Goal: Task Accomplishment & Management: Manage account settings

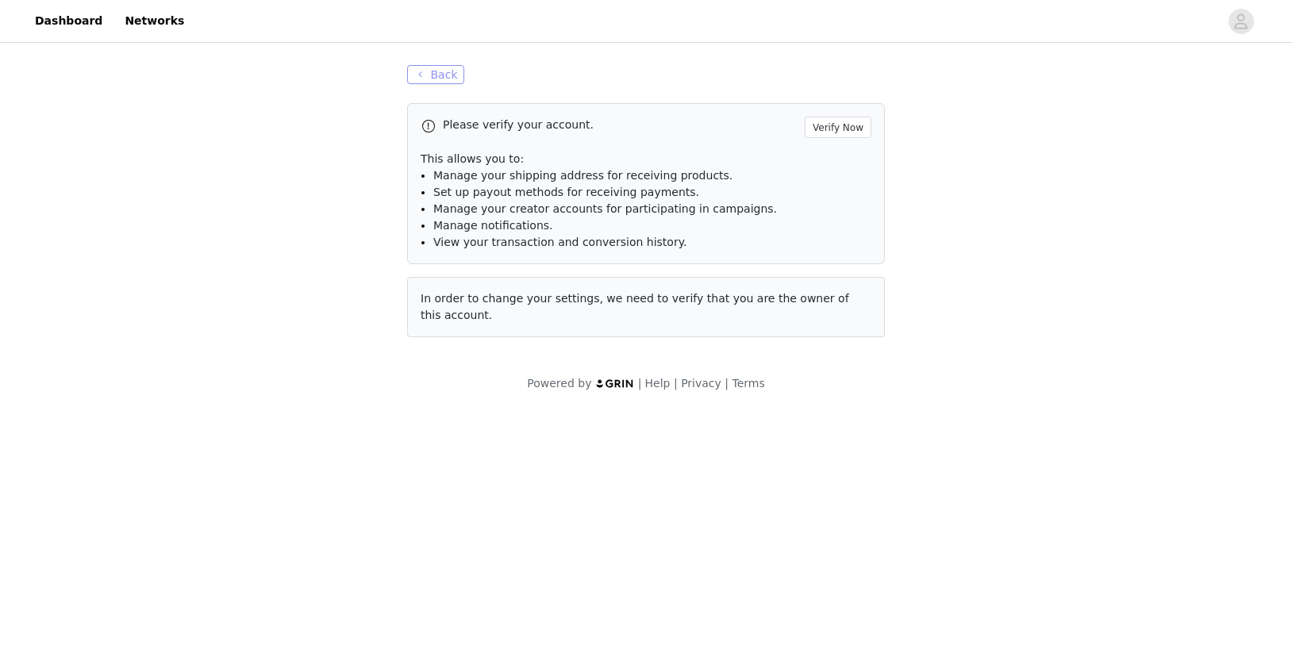
click at [432, 78] on button "Back" at bounding box center [435, 74] width 57 height 19
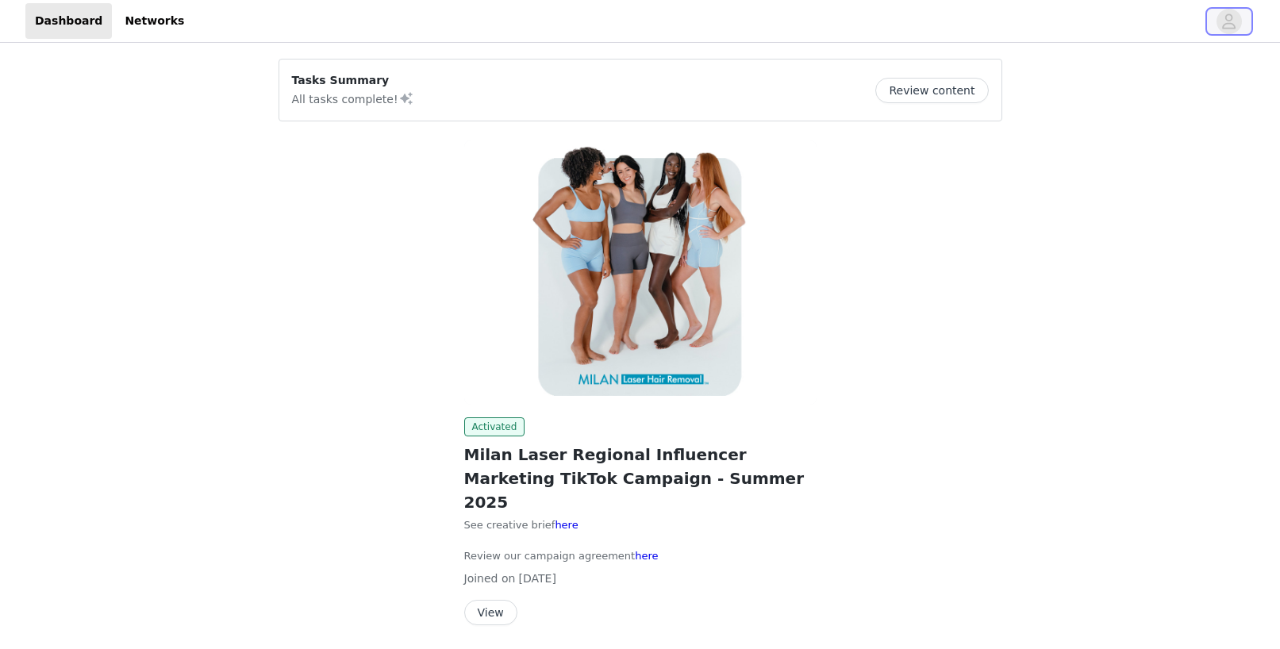
click at [1219, 25] on span "button" at bounding box center [1228, 21] width 25 height 25
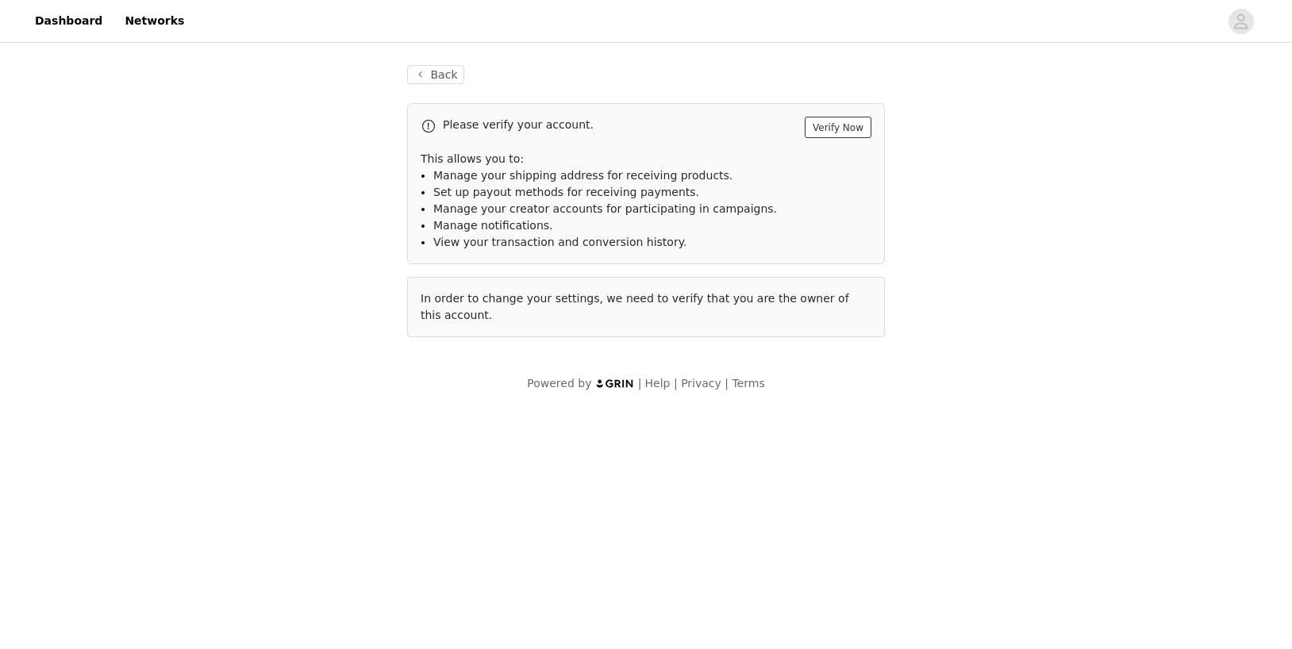
click at [836, 125] on button "Verify Now" at bounding box center [837, 127] width 67 height 21
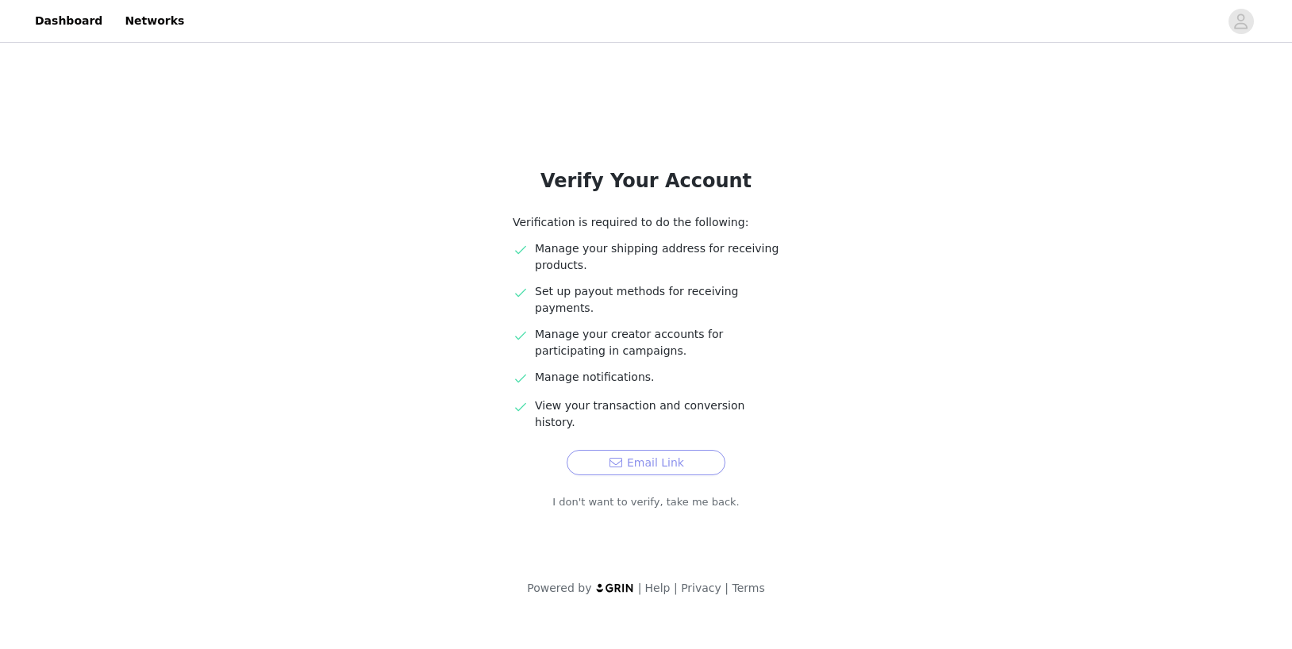
click at [657, 450] on button "Email Link" at bounding box center [645, 462] width 159 height 25
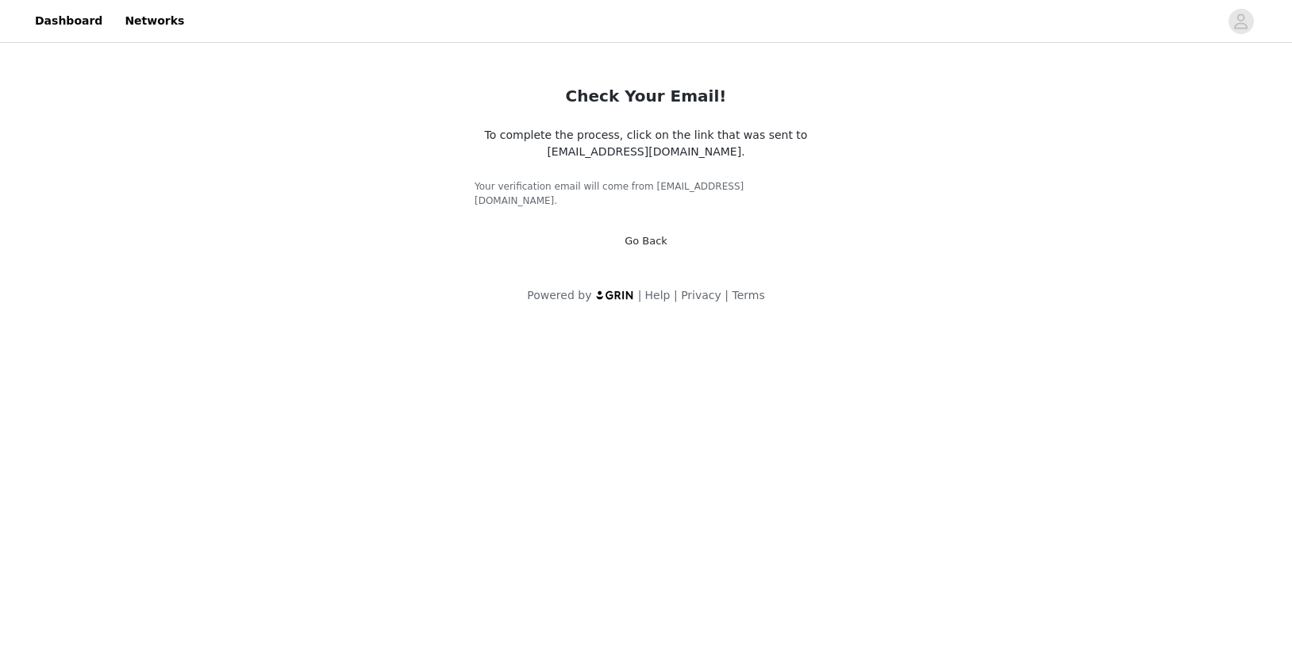
click at [645, 235] on link "Go Back" at bounding box center [645, 241] width 43 height 12
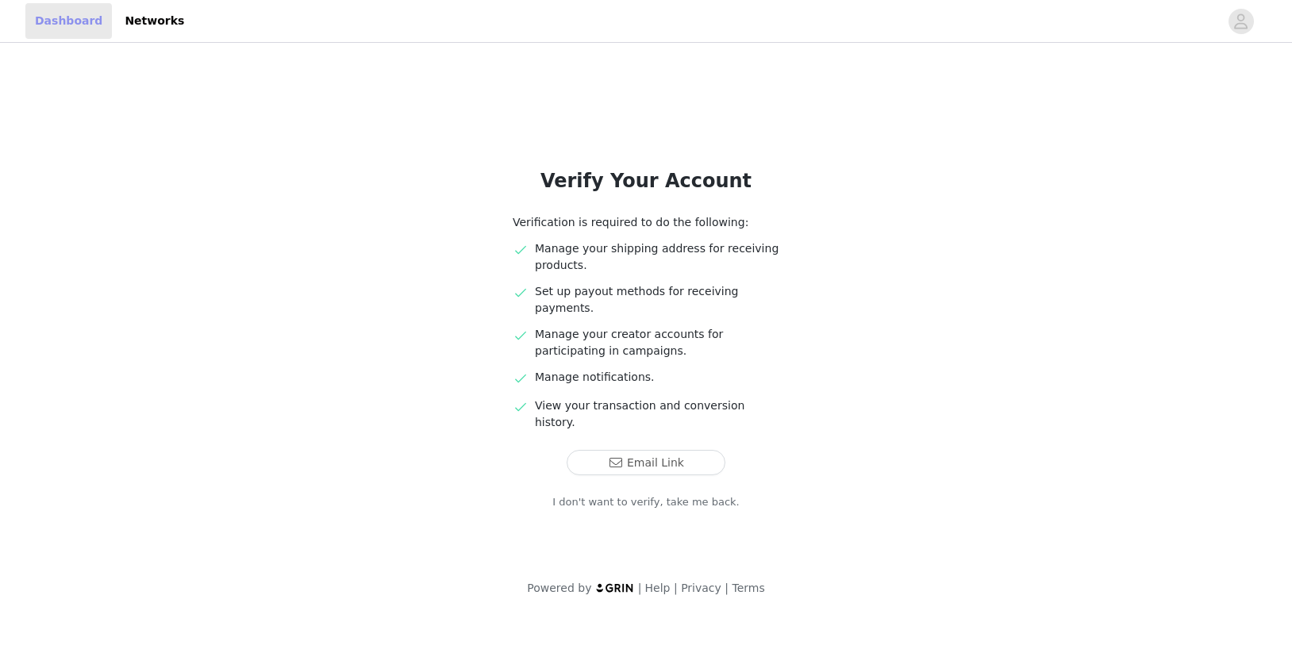
click at [48, 14] on link "Dashboard" at bounding box center [68, 21] width 86 height 36
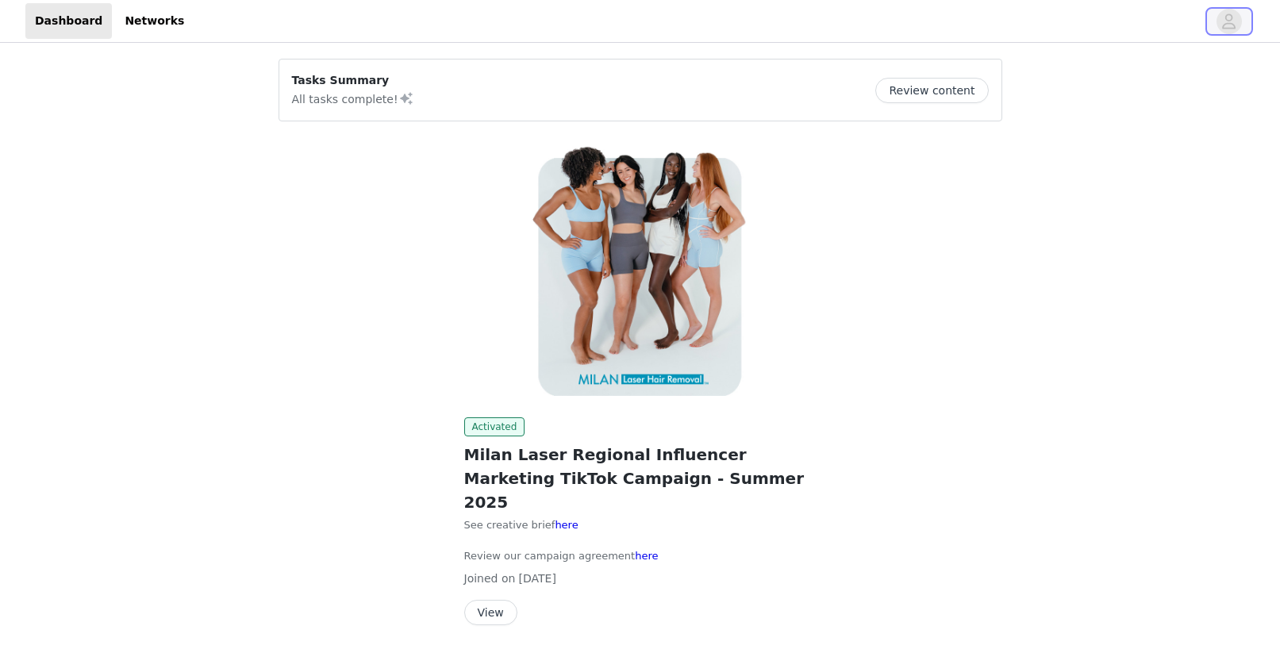
click at [1225, 24] on icon "avatar" at bounding box center [1229, 20] width 13 height 15
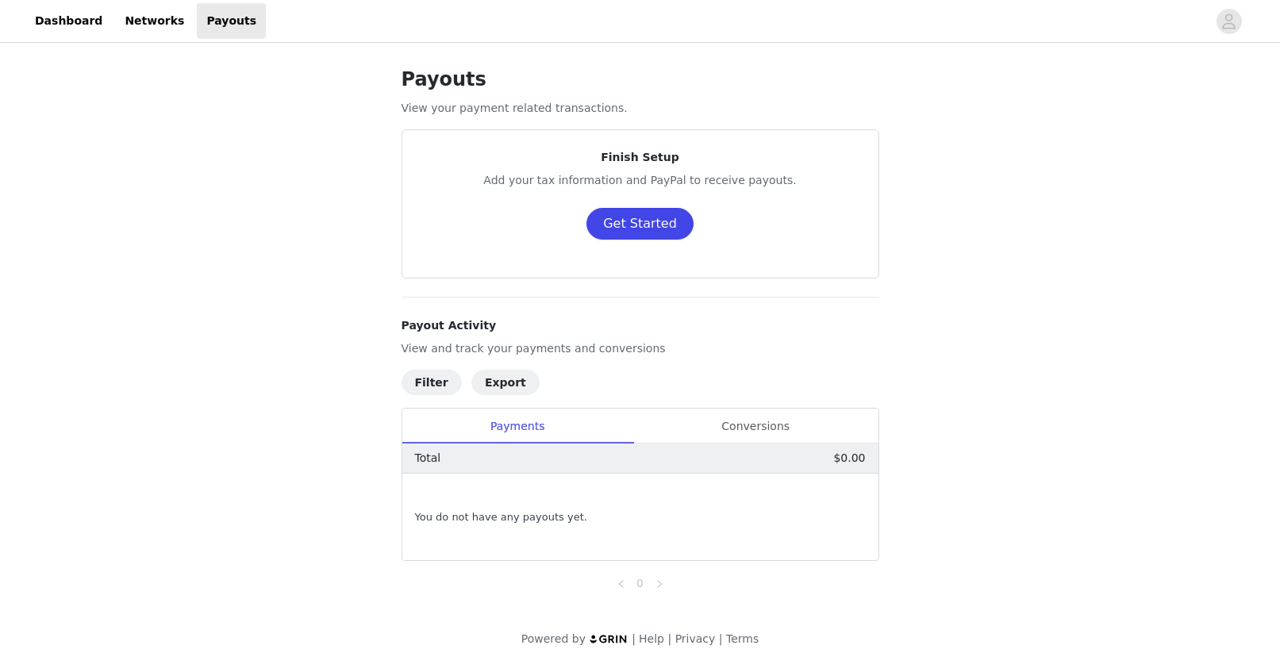
click at [647, 221] on button "Get Started" at bounding box center [639, 224] width 107 height 32
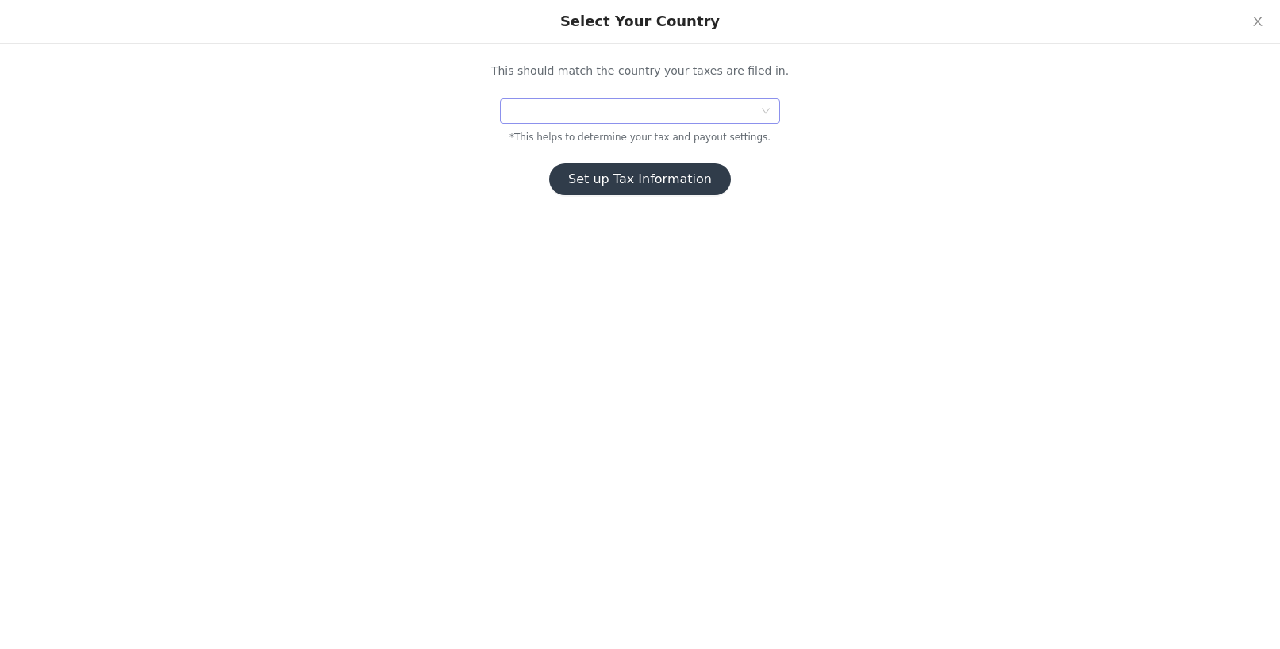
click at [627, 109] on div at bounding box center [634, 111] width 250 height 24
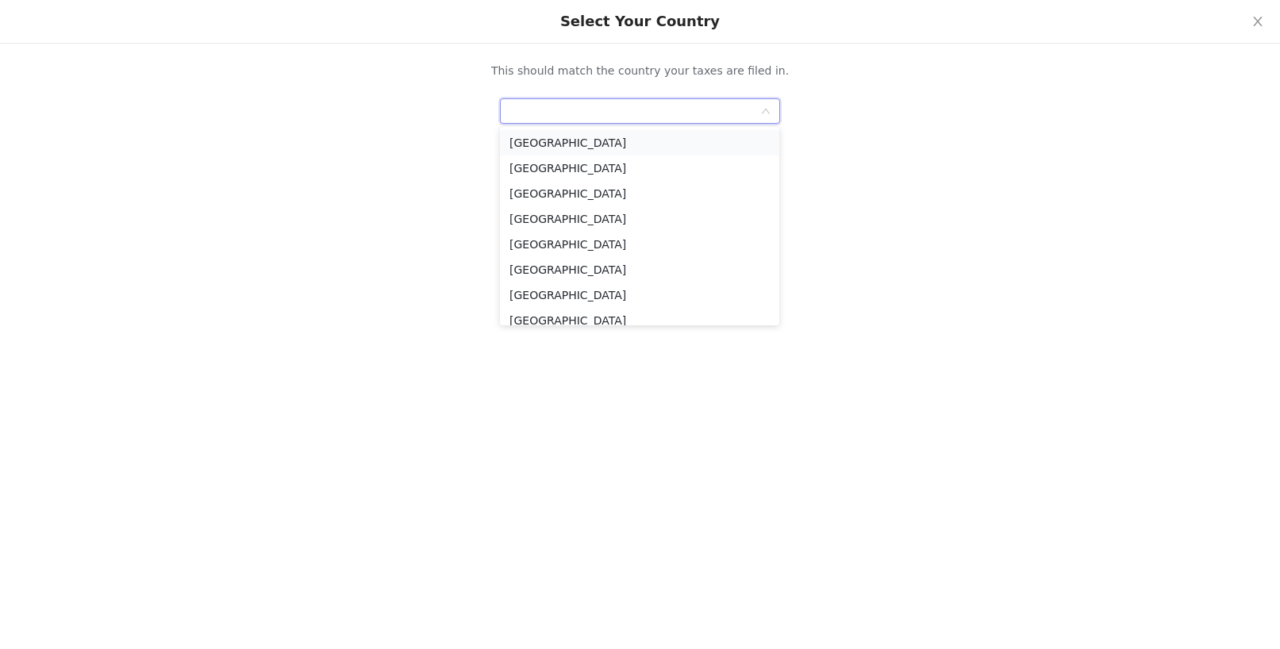
click at [635, 148] on li "[GEOGRAPHIC_DATA]" at bounding box center [639, 142] width 279 height 25
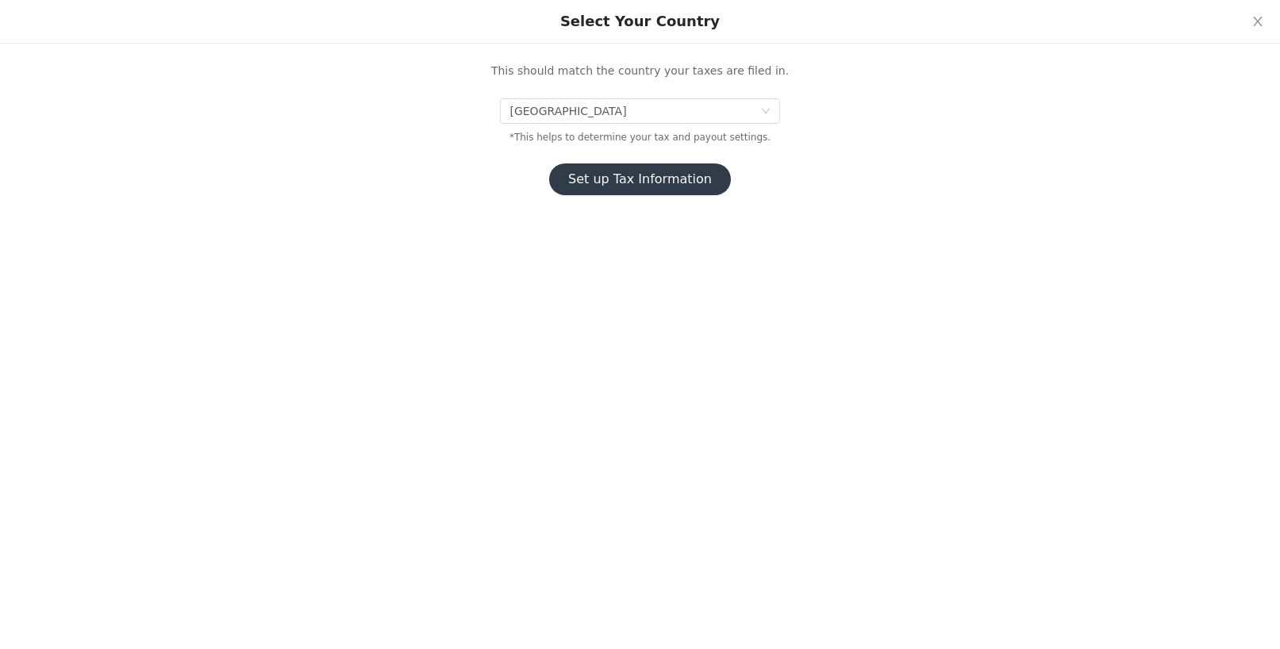
click at [633, 176] on button "Set up Tax Information" at bounding box center [640, 179] width 182 height 32
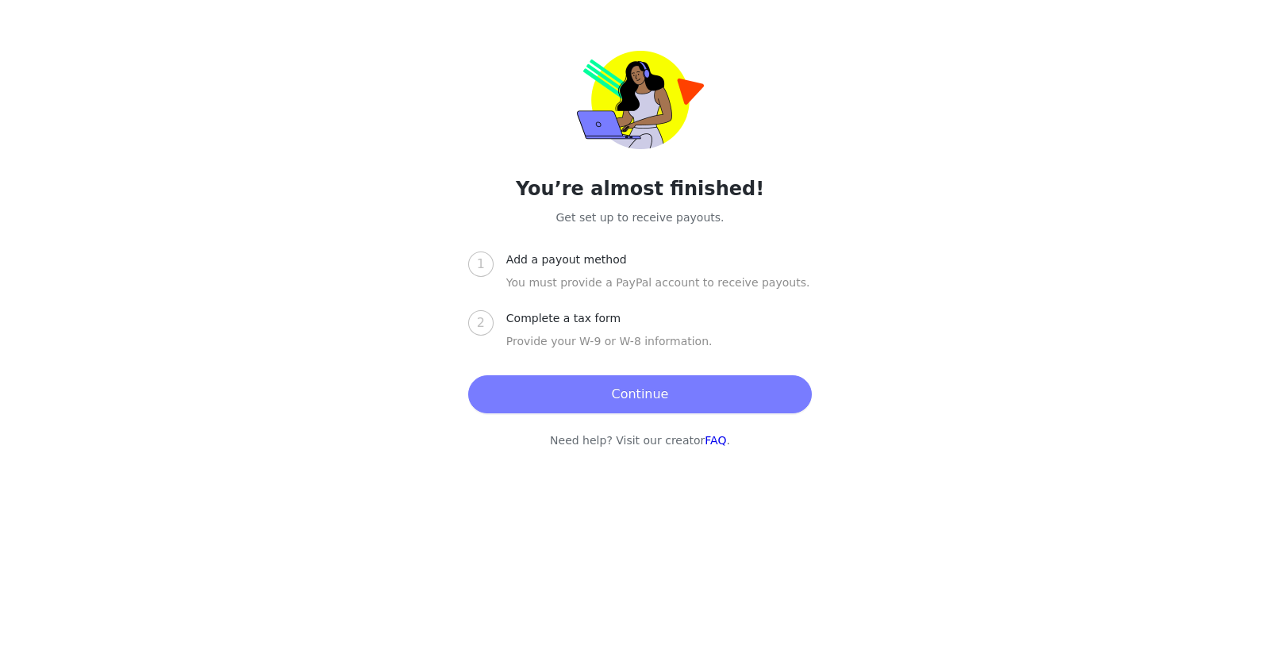
click at [646, 399] on button "Continue" at bounding box center [640, 394] width 344 height 38
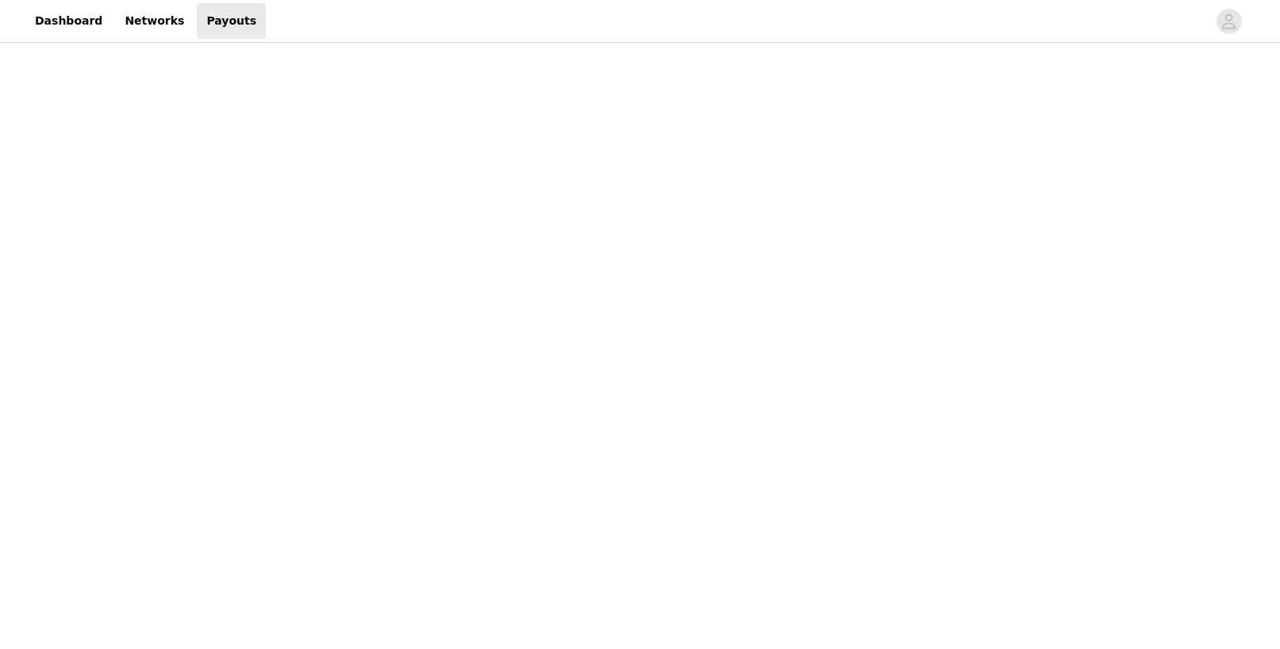
scroll to position [159, 0]
click at [366, 437] on div "Payouts View your payment related transactions. Payout Activity View and track …" at bounding box center [640, 490] width 1280 height 1207
click at [343, 330] on div "Payouts View your payment related transactions. Payout Activity View and track …" at bounding box center [640, 315] width 1280 height 1294
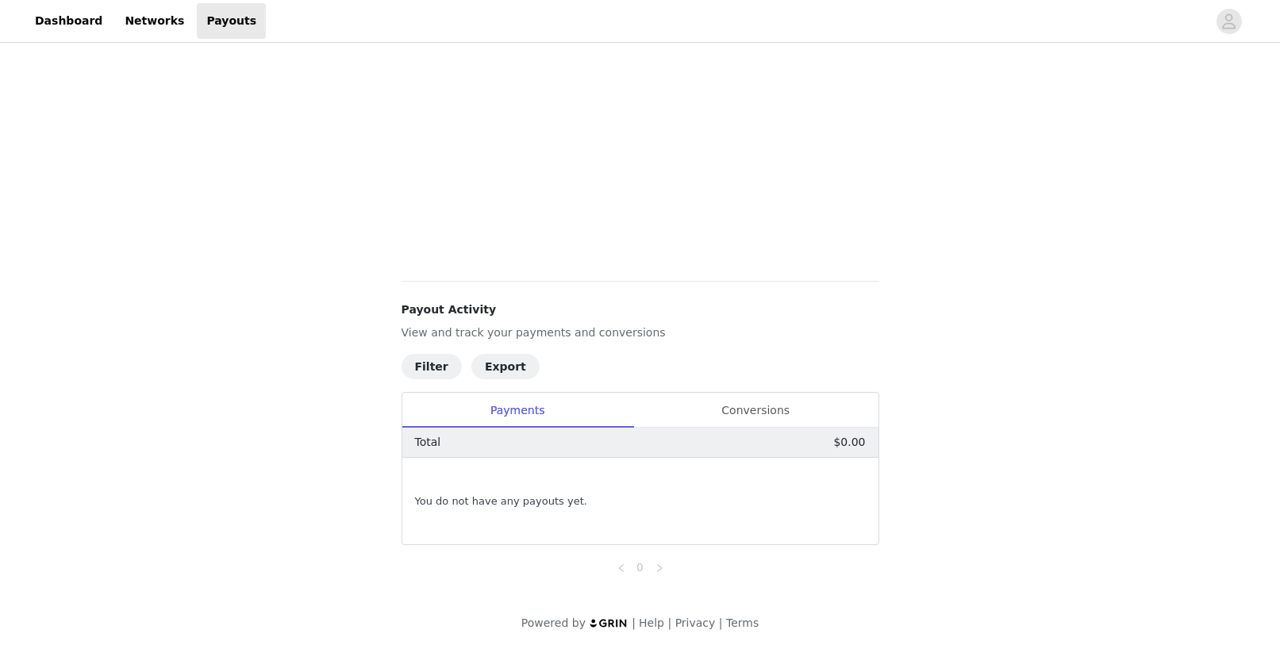
scroll to position [359, 0]
click at [791, 409] on div "Conversions" at bounding box center [755, 409] width 245 height 36
click at [519, 401] on div "Payments" at bounding box center [517, 409] width 231 height 36
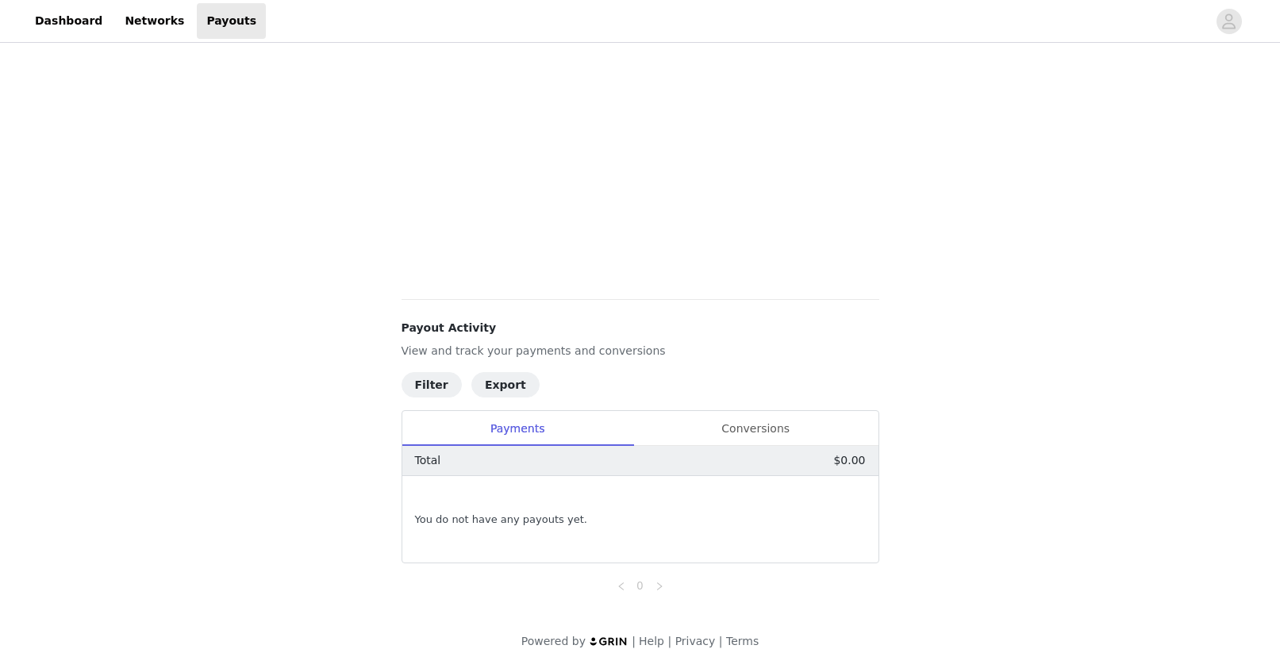
scroll to position [0, 0]
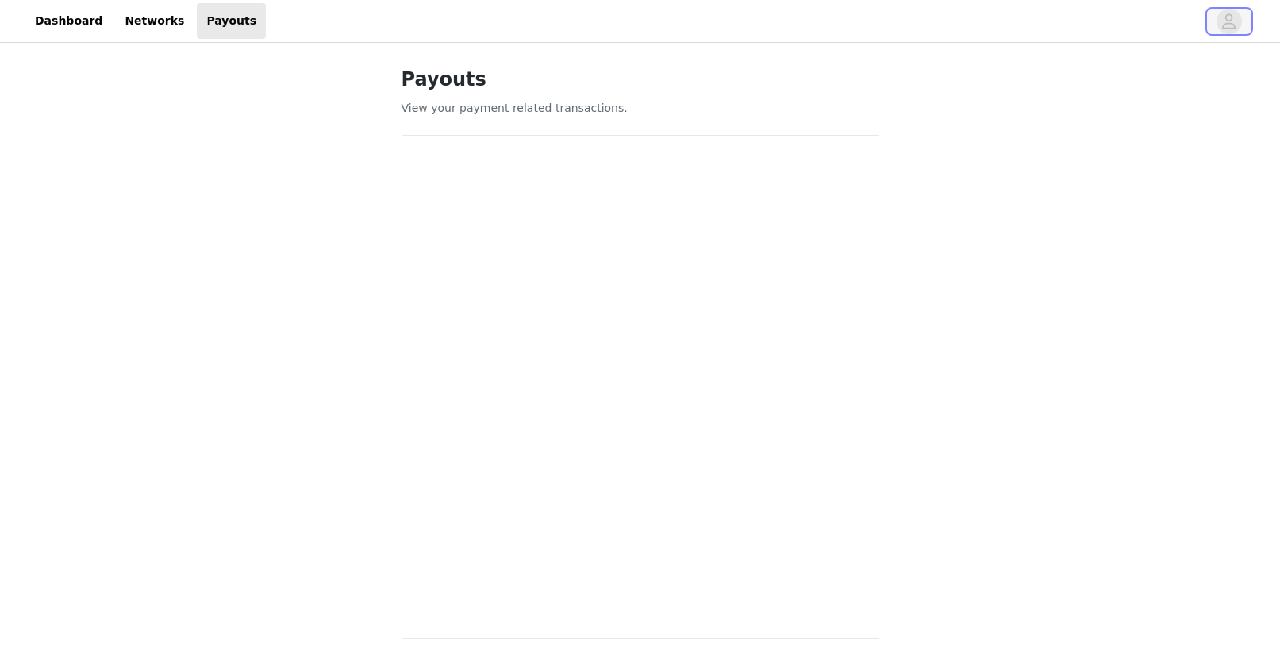
click at [1223, 25] on icon "avatar" at bounding box center [1228, 21] width 15 height 25
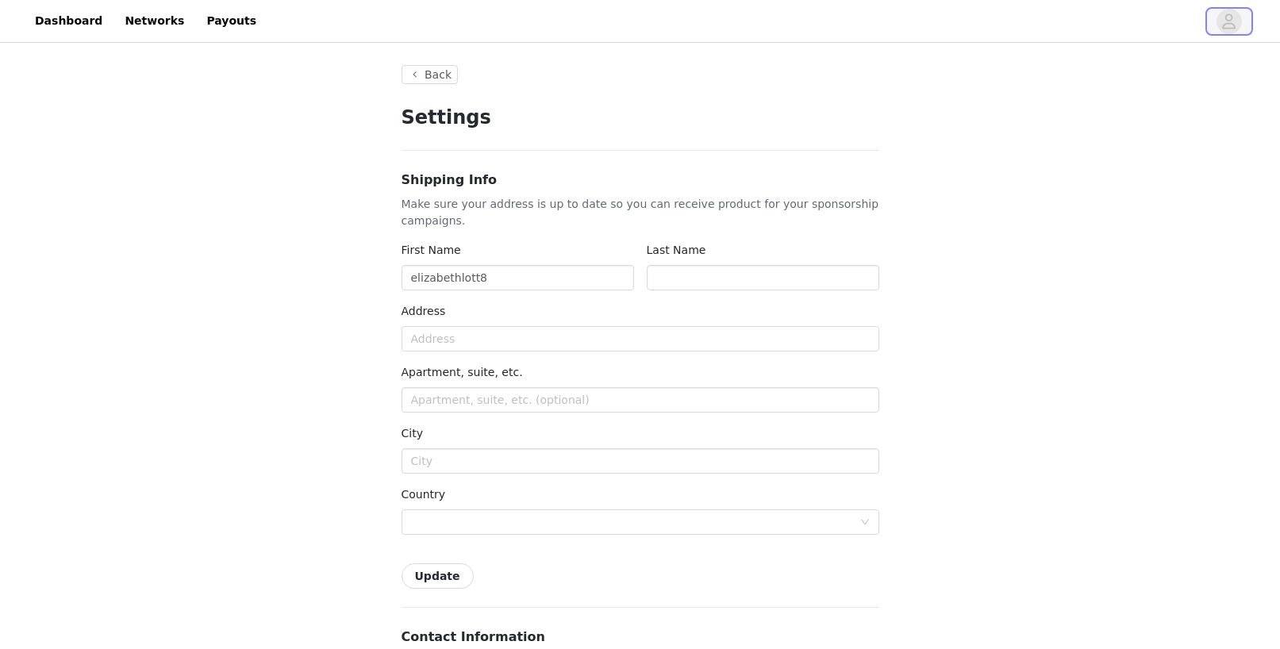
type input "+1 ([GEOGRAPHIC_DATA])"
click at [424, 77] on button "Back" at bounding box center [429, 74] width 57 height 19
click at [445, 74] on button "Back" at bounding box center [429, 74] width 57 height 19
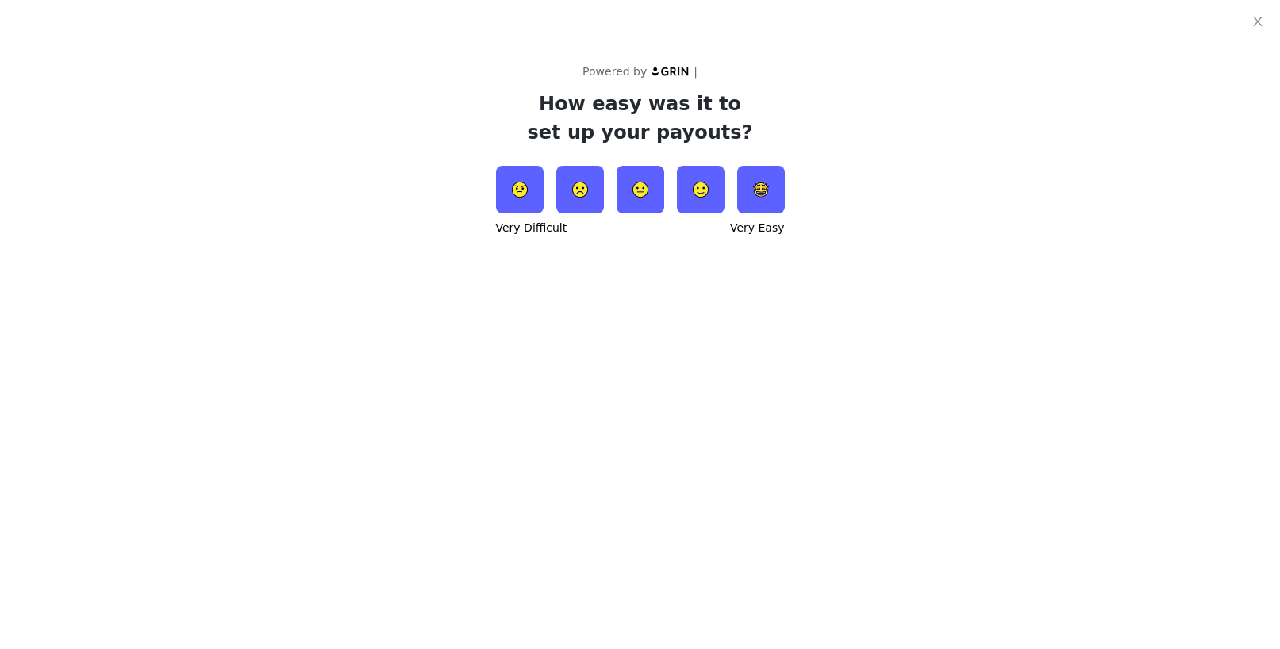
click at [759, 203] on img at bounding box center [761, 190] width 48 height 48
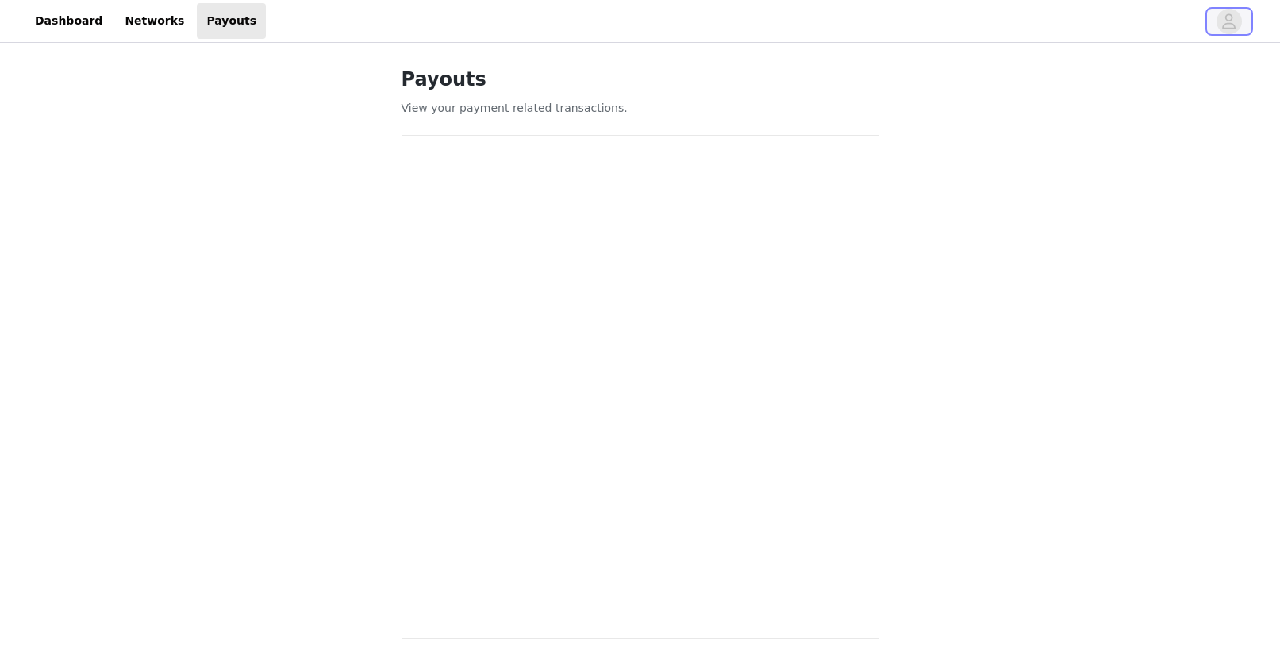
click at [1239, 16] on span "button" at bounding box center [1228, 21] width 25 height 25
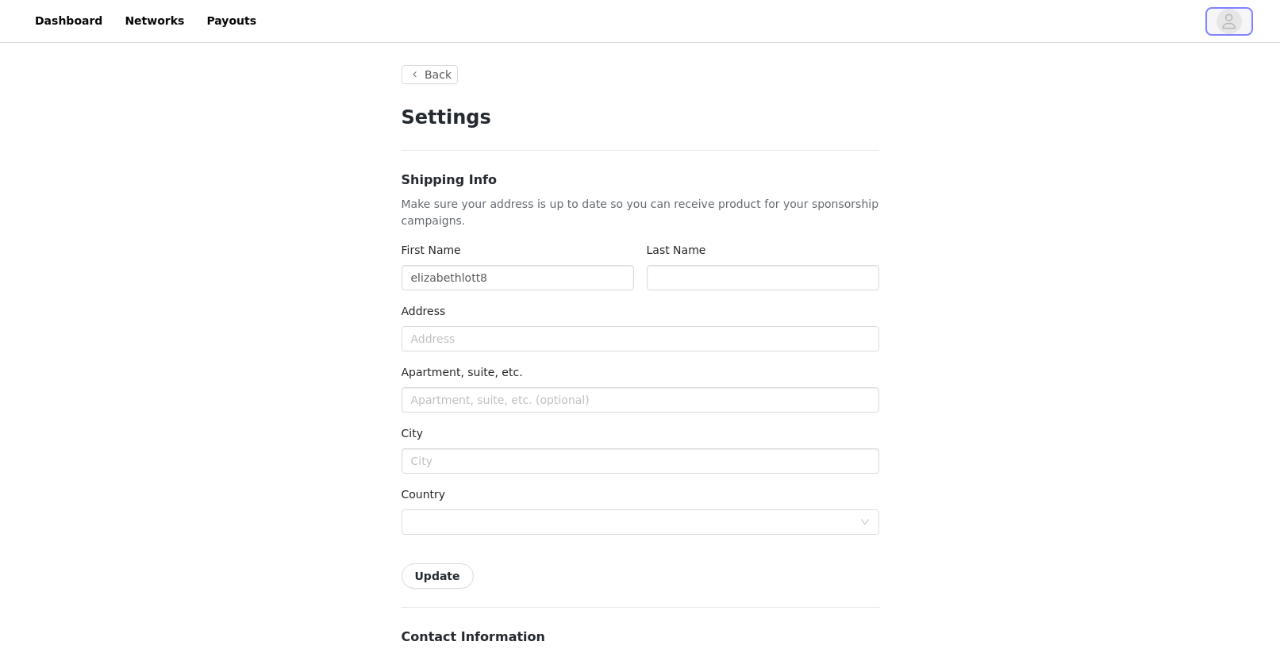
type input "+1 ([GEOGRAPHIC_DATA])"
drag, startPoint x: 557, startPoint y: 275, endPoint x: 249, endPoint y: 283, distance: 307.9
type input "[PERSON_NAME]"
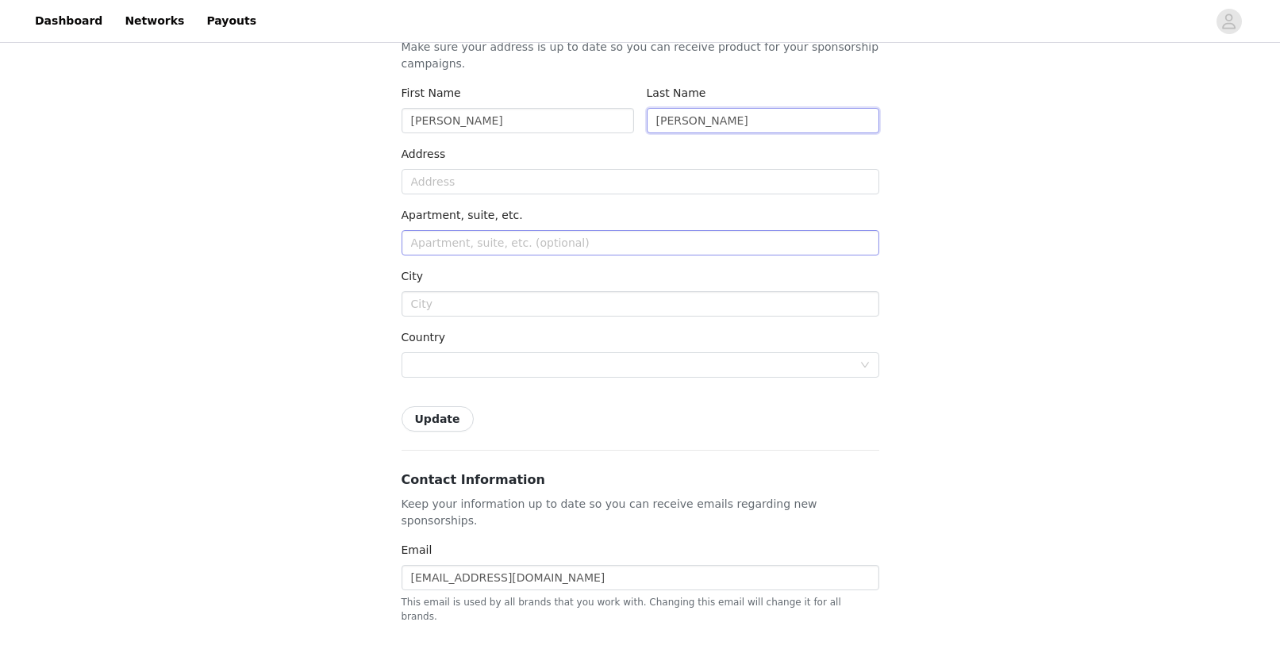
scroll to position [159, 0]
type input "[PERSON_NAME]"
click at [490, 166] on div "Address" at bounding box center [640, 155] width 478 height 23
click at [491, 178] on input "text" at bounding box center [640, 179] width 478 height 25
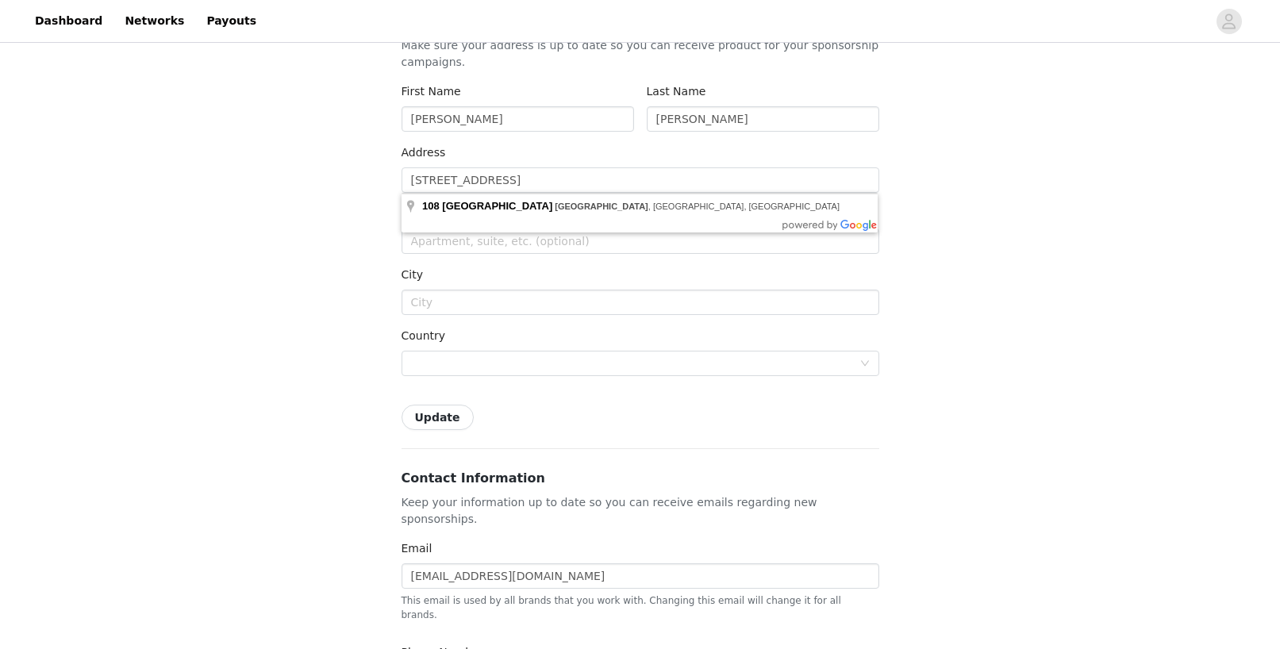
type input "[STREET_ADDRESS]"
type input "[GEOGRAPHIC_DATA]"
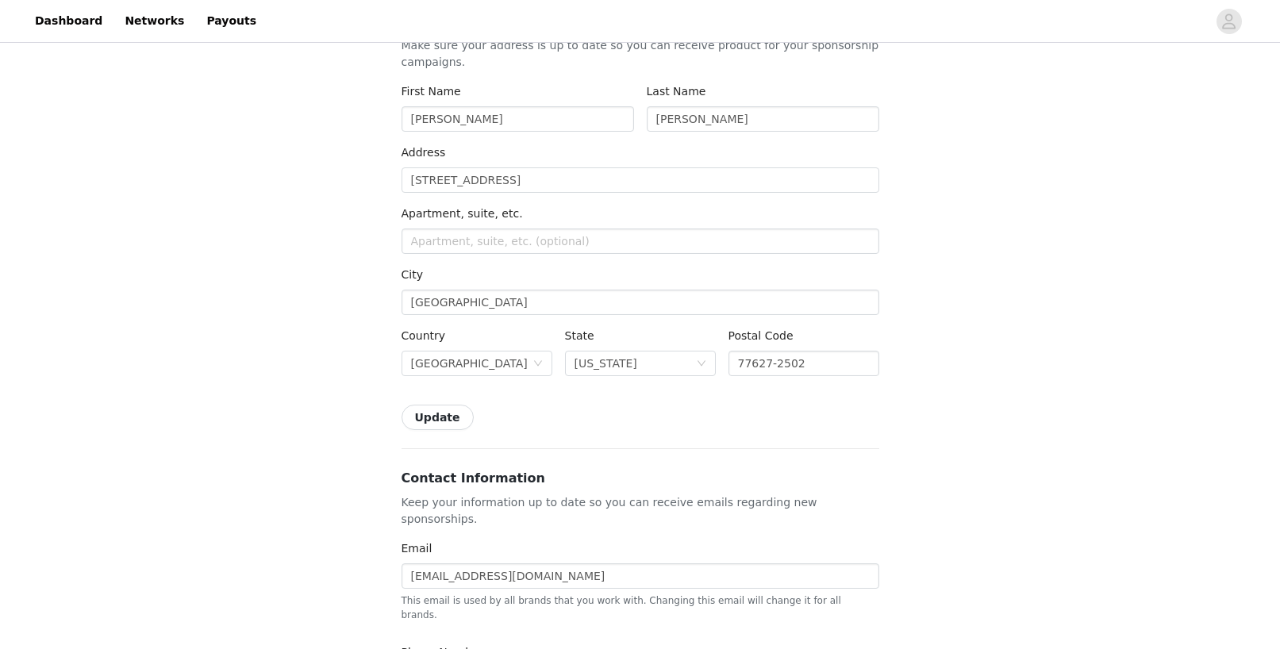
click at [359, 359] on div "Back Settings Shipping Info Make sure your address is up to date so you can rec…" at bounding box center [640, 627] width 1280 height 1480
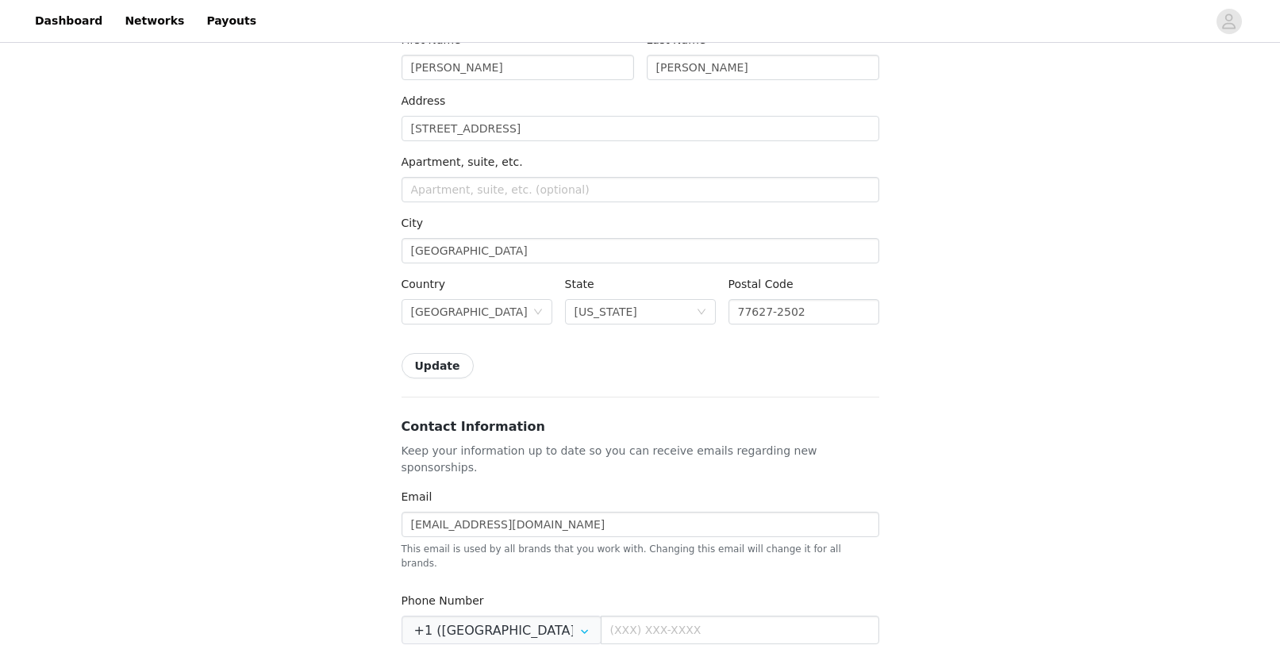
scroll to position [238, 0]
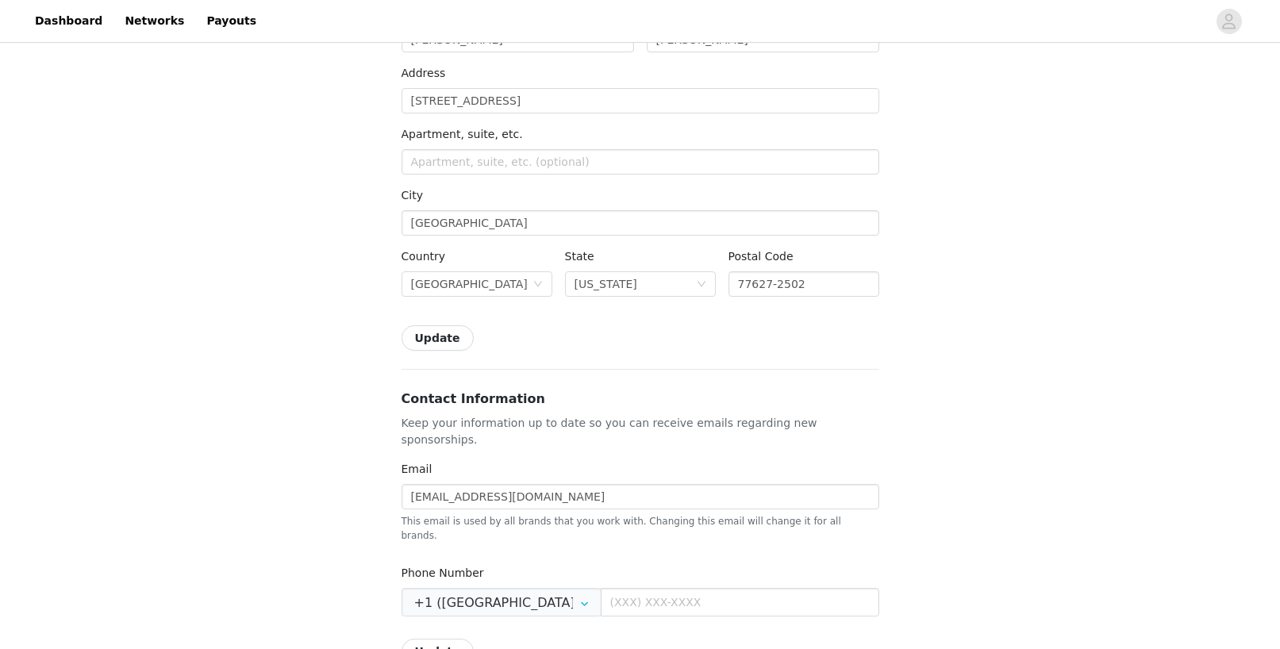
click at [420, 342] on button "Update" at bounding box center [437, 337] width 72 height 25
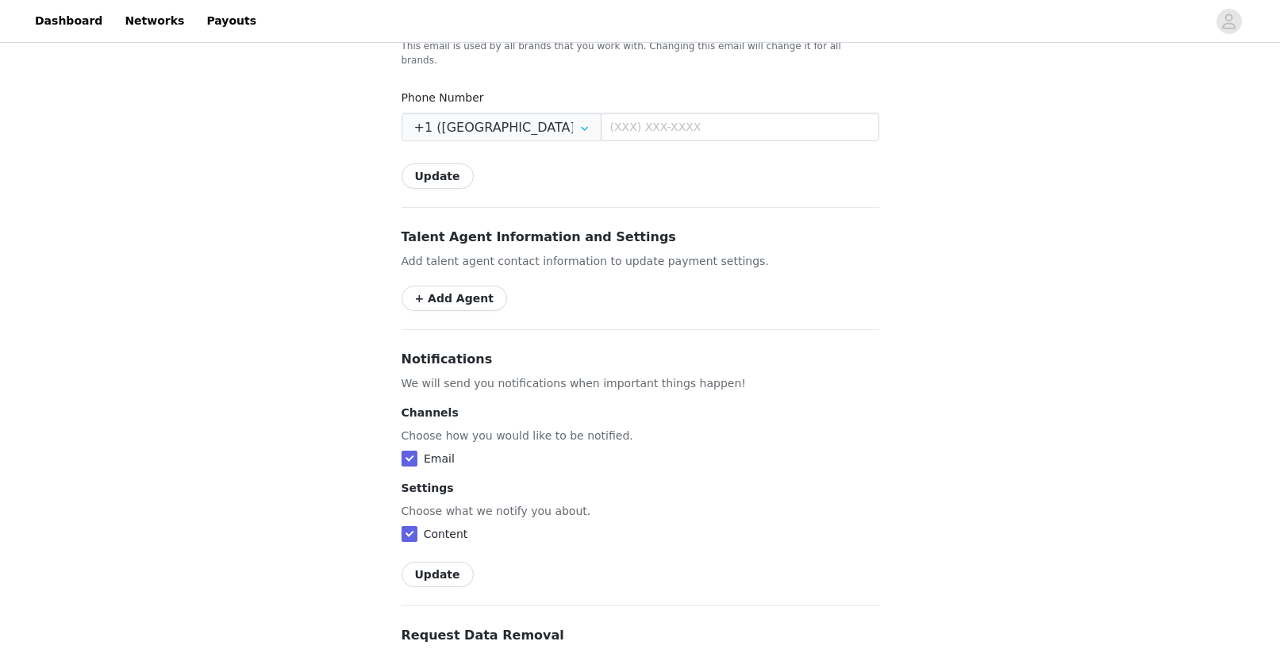
scroll to position [714, 0]
click at [455, 285] on button "+ Add Agent" at bounding box center [454, 297] width 106 height 25
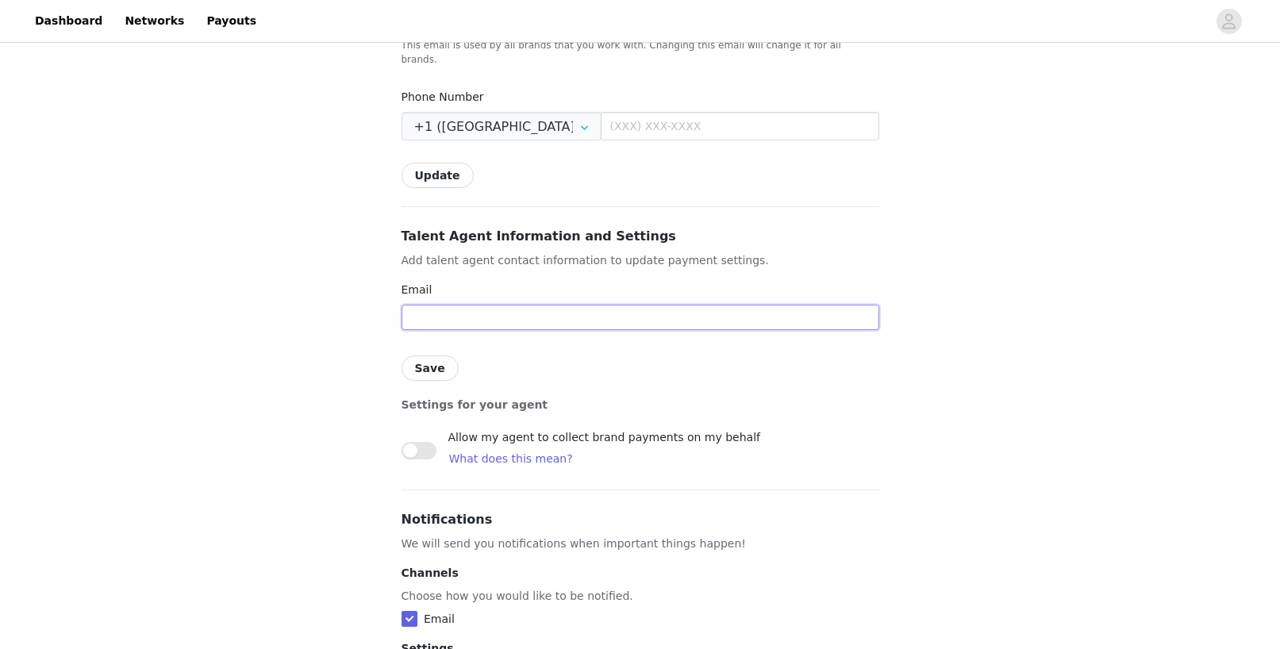
click at [457, 305] on input "text" at bounding box center [640, 317] width 478 height 25
click at [352, 300] on div "Back Settings Shipping Info Make sure your address is up to date so you can rec…" at bounding box center [640, 152] width 1280 height 1641
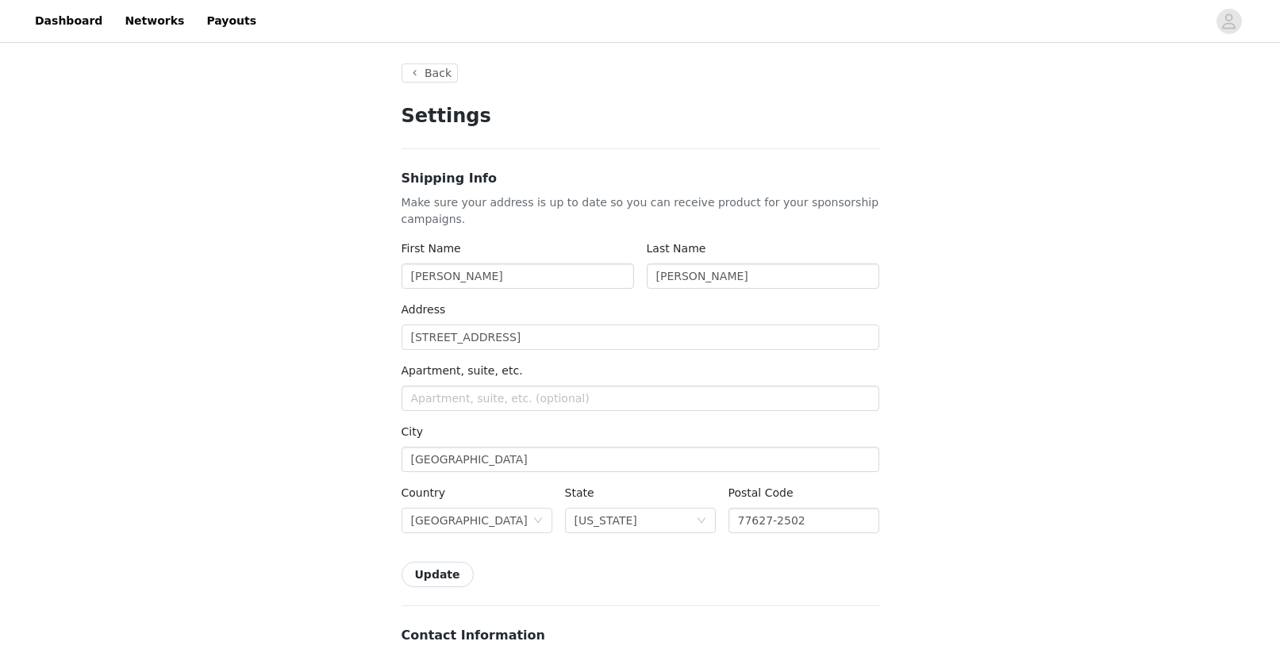
scroll to position [0, 0]
click at [420, 79] on button "Back" at bounding box center [429, 74] width 57 height 19
click at [208, 17] on link "Payouts" at bounding box center [231, 21] width 69 height 36
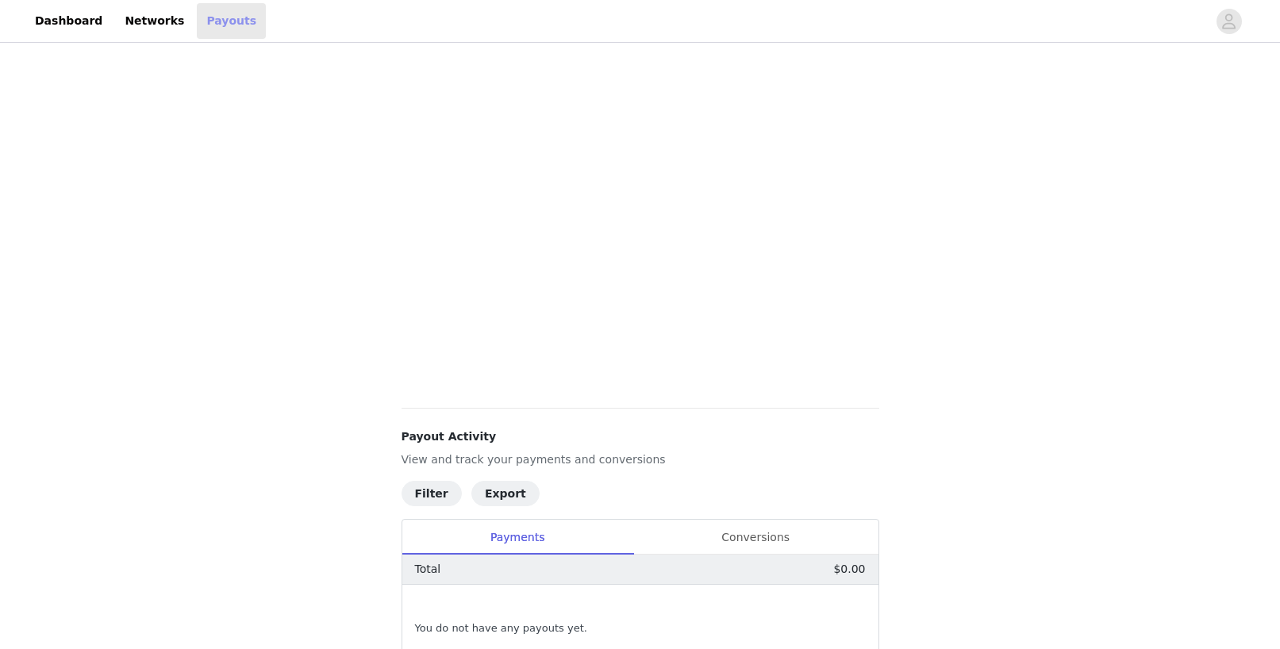
scroll to position [42, 0]
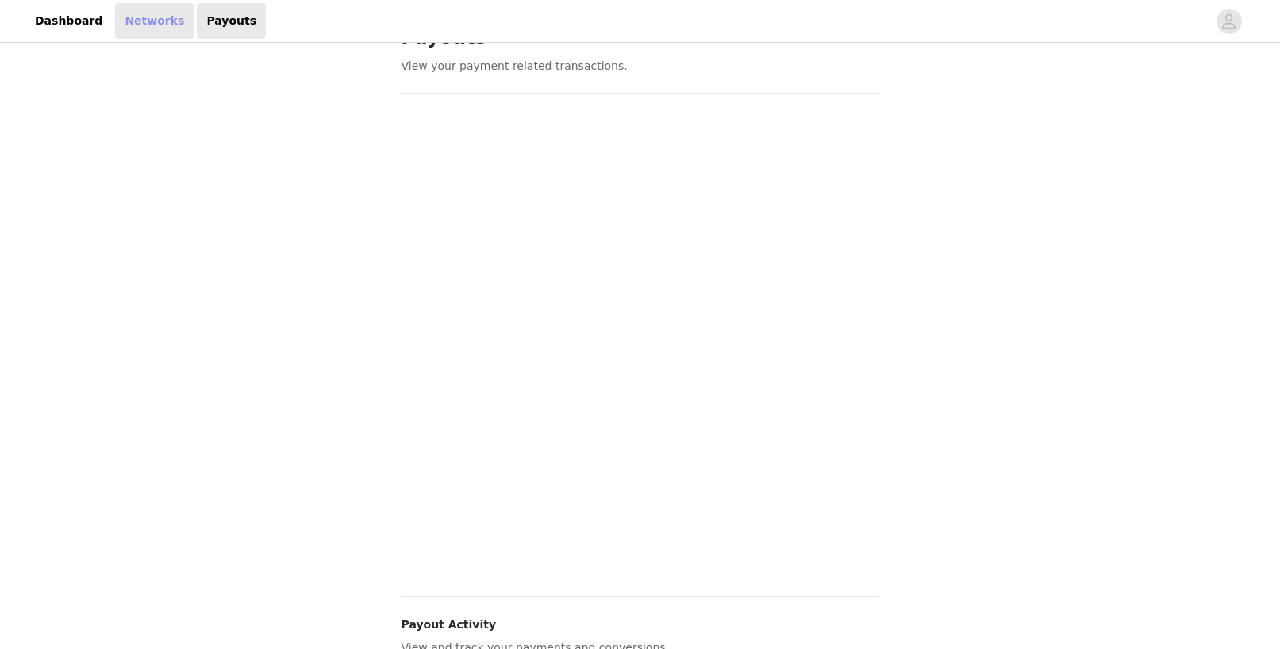
click at [127, 18] on link "Networks" at bounding box center [154, 21] width 79 height 36
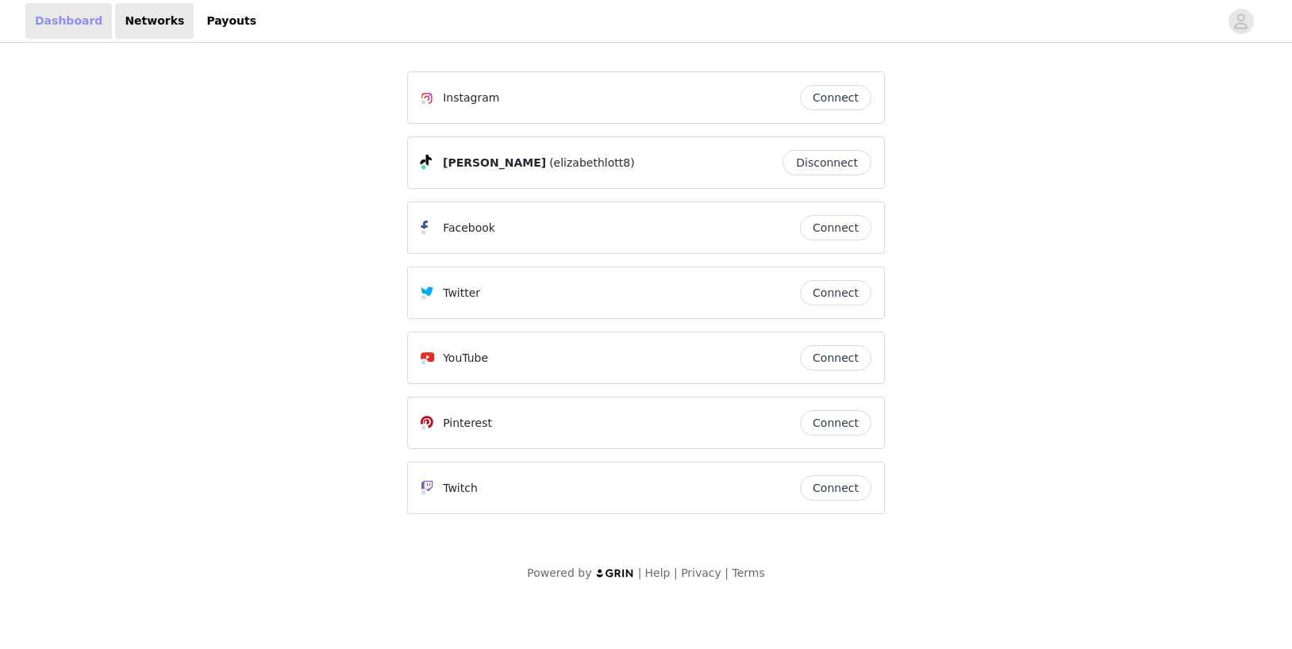
click at [38, 19] on link "Dashboard" at bounding box center [68, 21] width 86 height 36
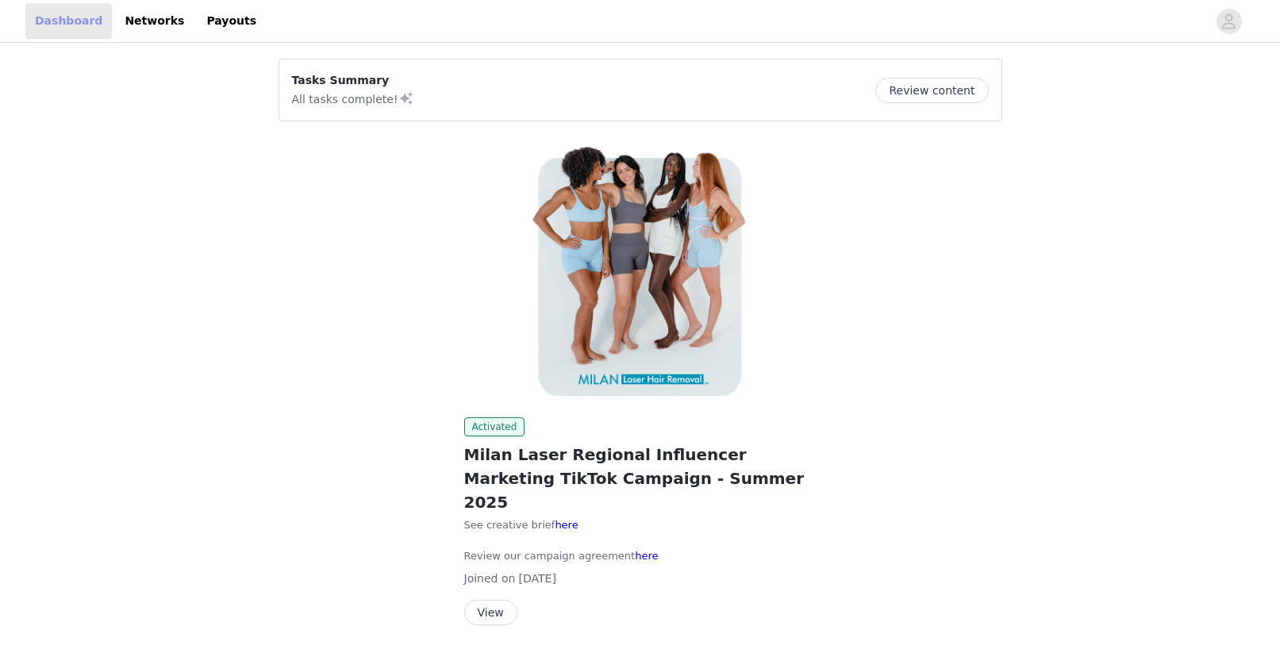
scroll to position [33, 0]
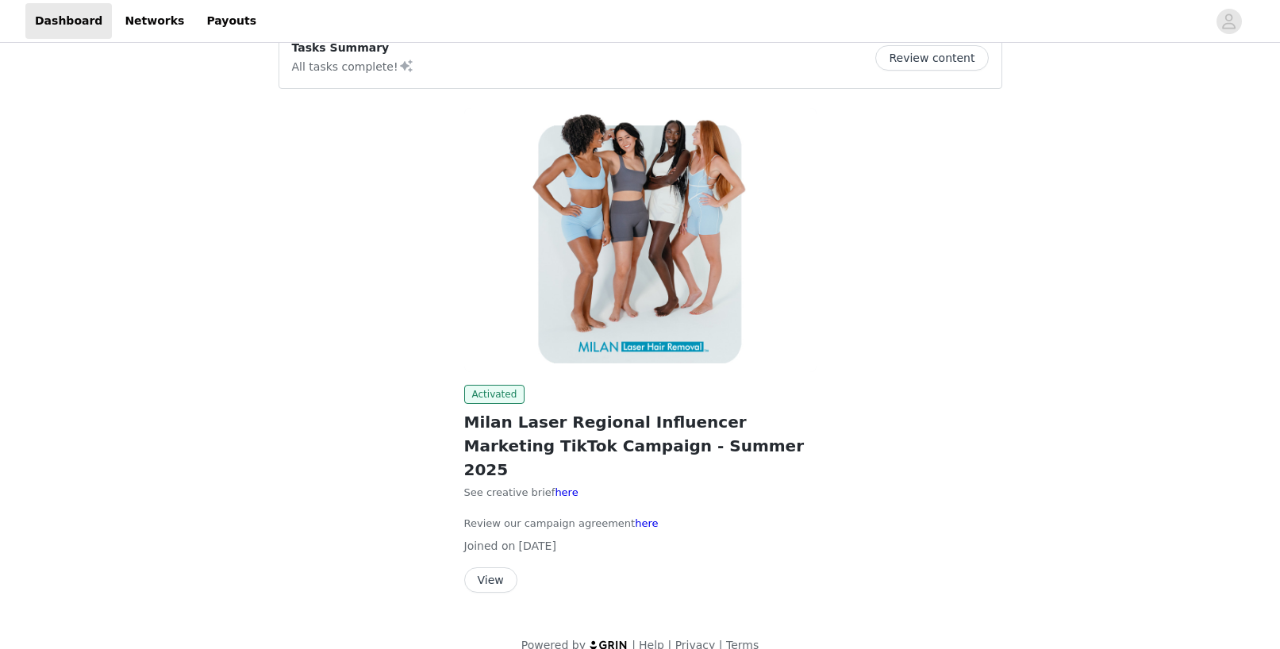
click at [493, 567] on button "View" at bounding box center [490, 579] width 53 height 25
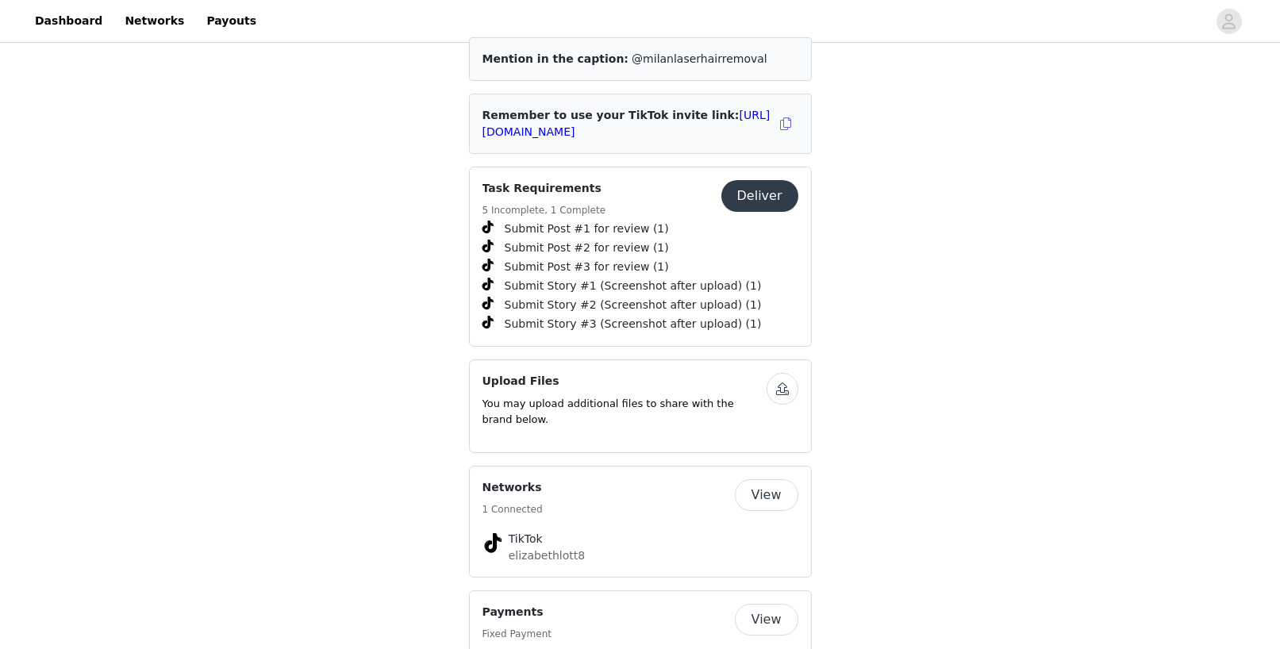
scroll to position [539, 0]
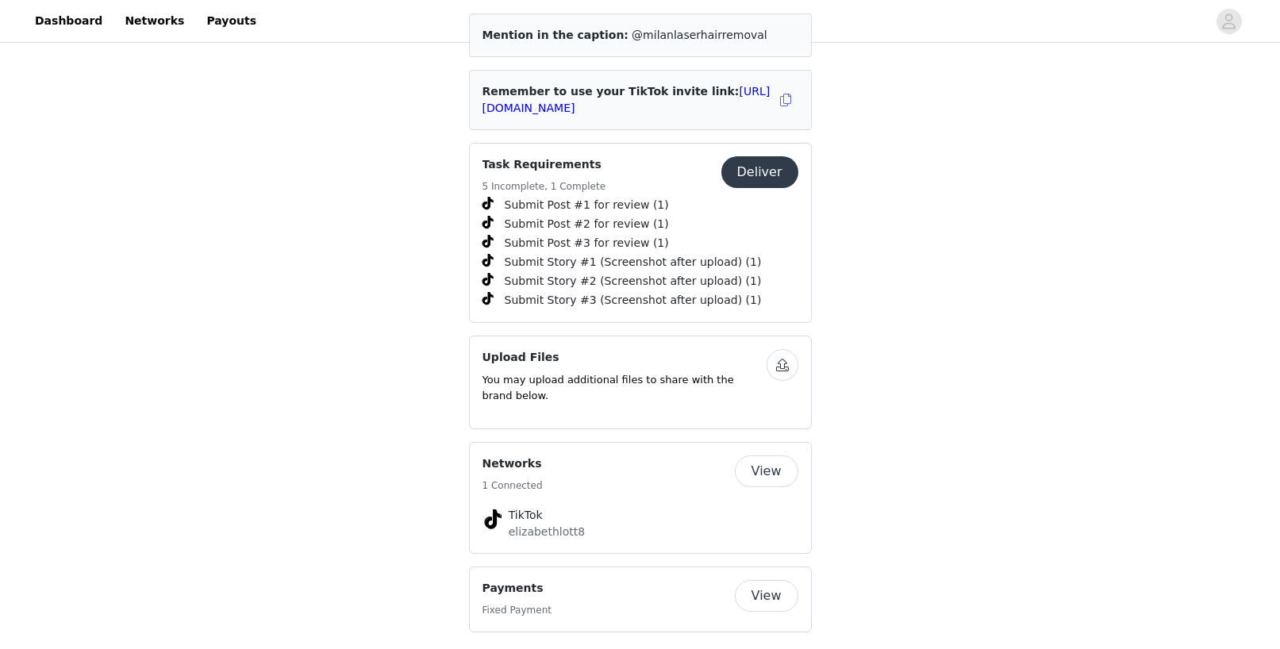
click at [576, 455] on div "Networks 1 Connected" at bounding box center [608, 474] width 252 height 39
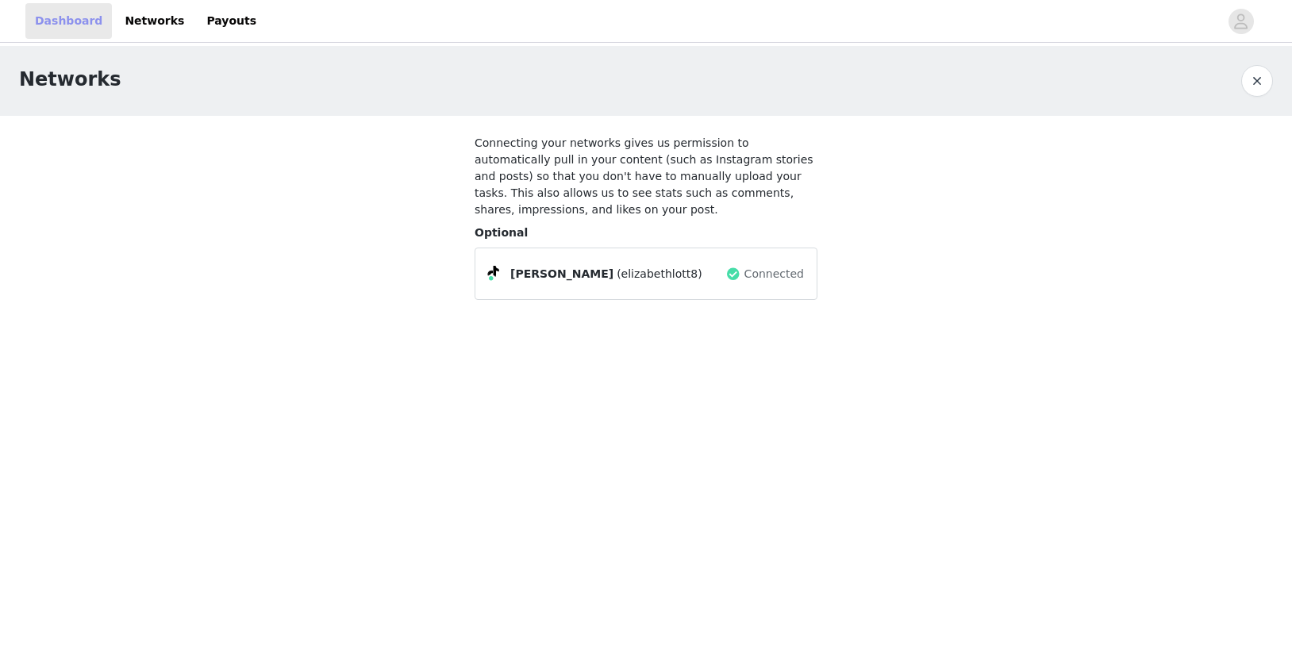
click at [66, 20] on link "Dashboard" at bounding box center [68, 21] width 86 height 36
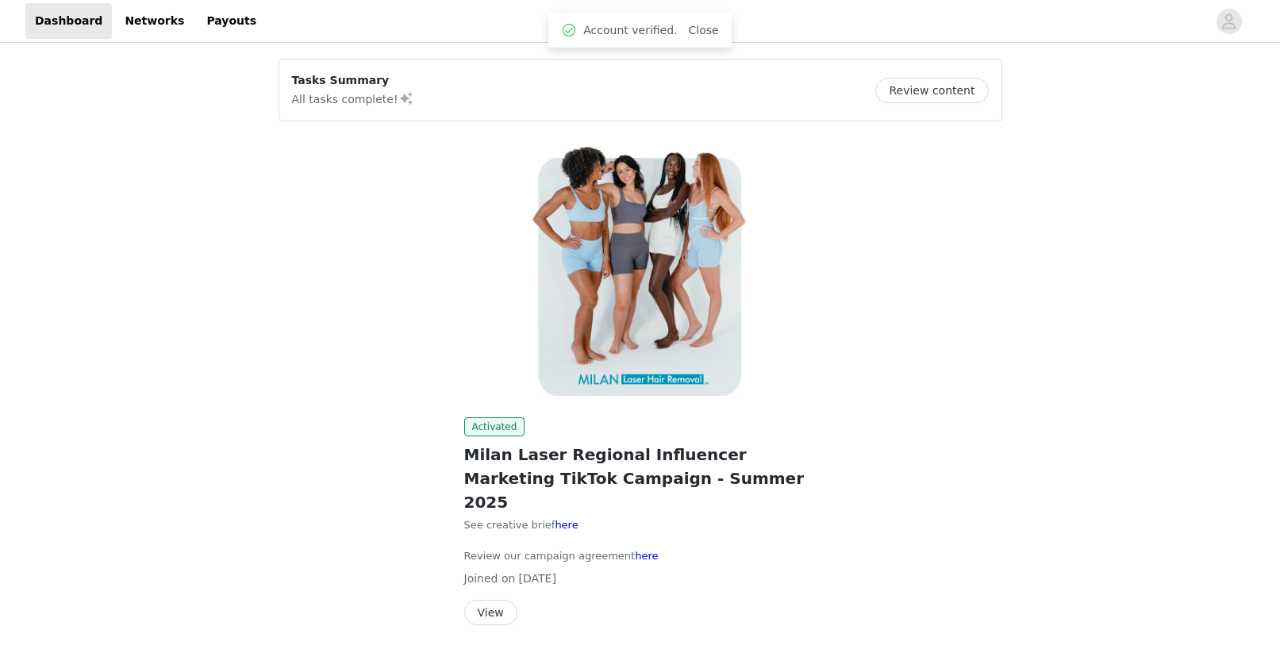
click at [919, 88] on button "Review content" at bounding box center [931, 90] width 113 height 25
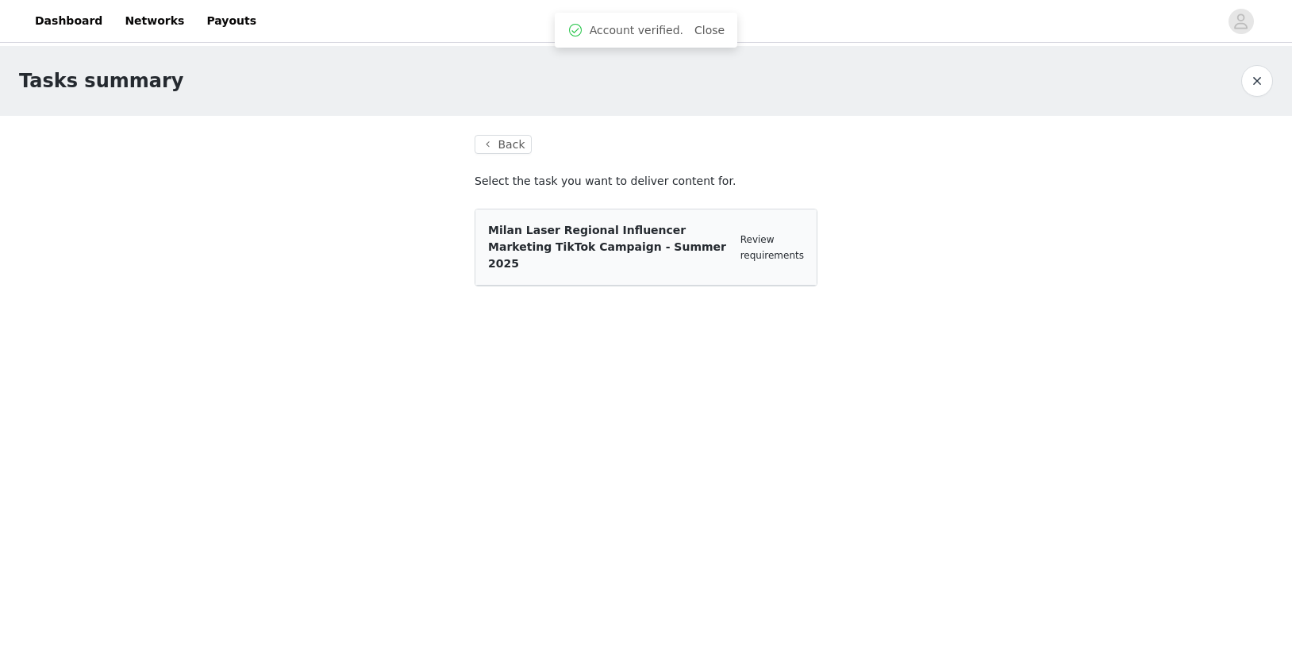
click at [670, 236] on span "Milan Laser Regional Influencer Marketing TikTok Campaign - Summer 2025" at bounding box center [607, 247] width 238 height 46
click at [505, 132] on section "Back Select the task you want to deliver content for. Milan Laser Regional Infl…" at bounding box center [645, 220] width 381 height 209
click at [509, 143] on button "Back" at bounding box center [502, 144] width 57 height 19
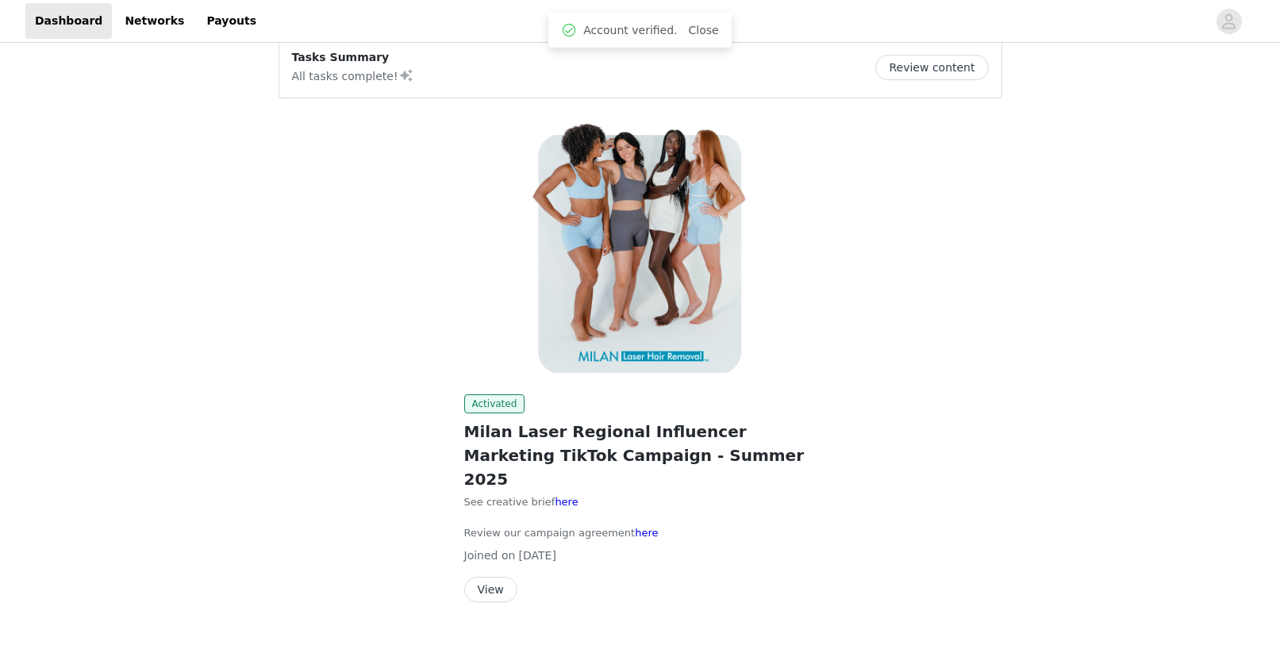
scroll to position [33, 0]
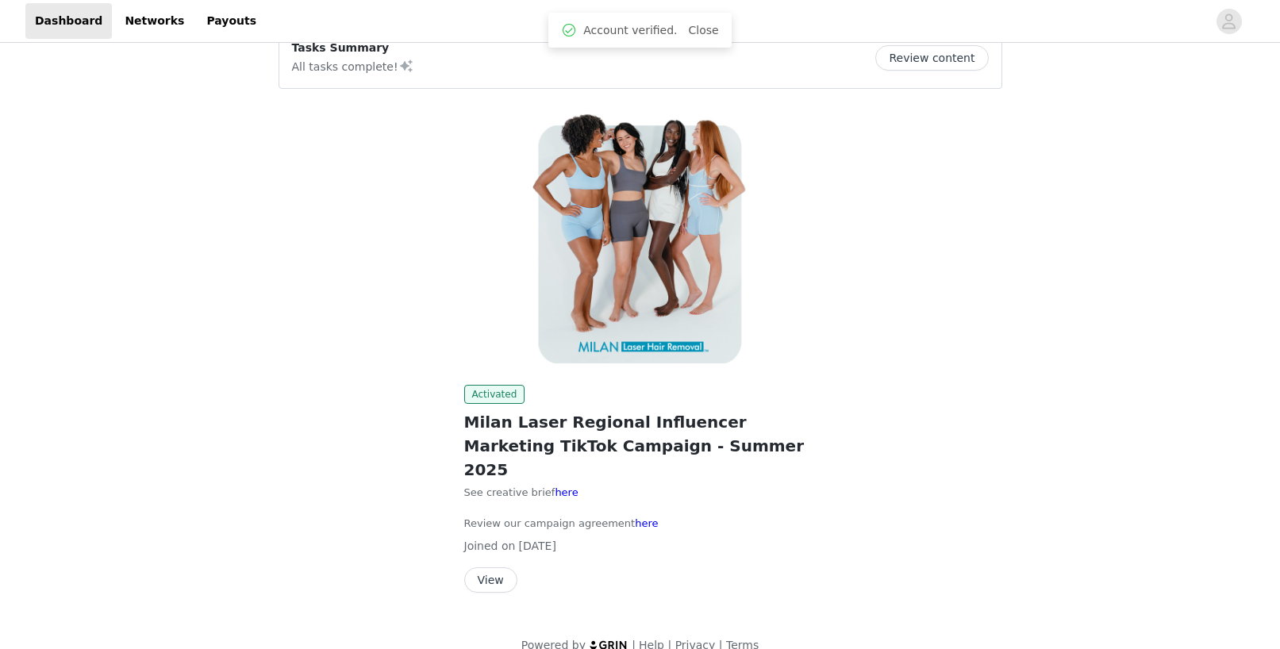
click at [493, 567] on button "View" at bounding box center [490, 579] width 53 height 25
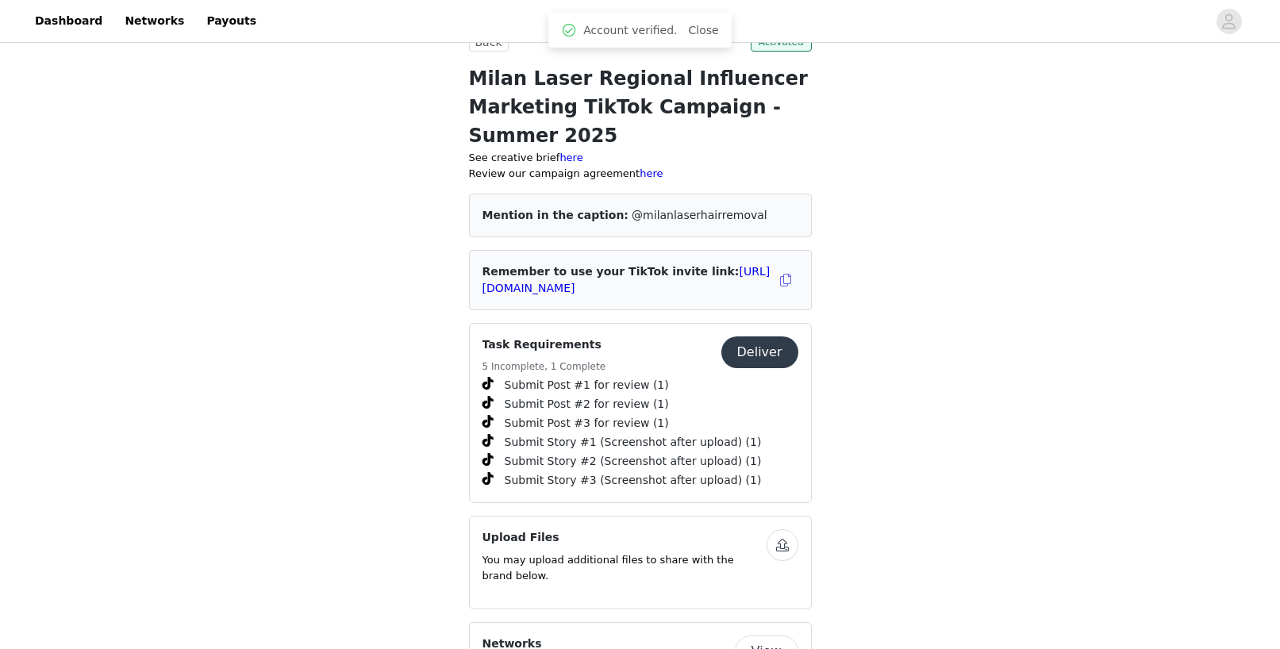
scroll to position [397, 0]
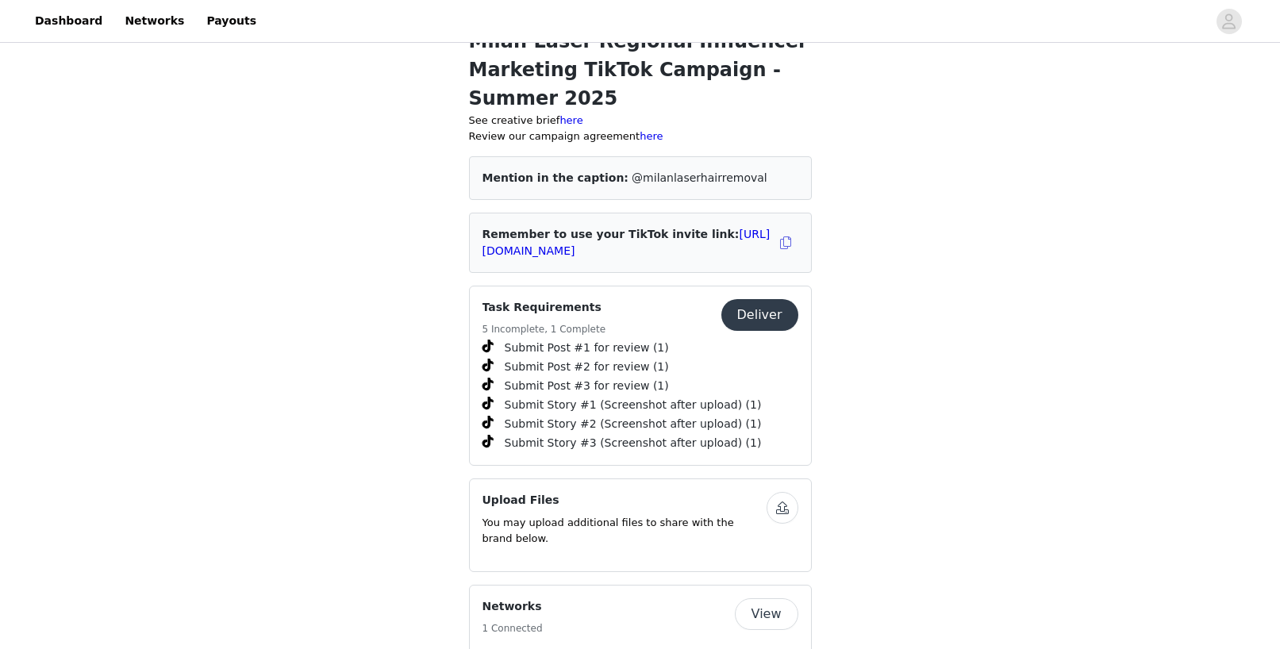
click at [565, 313] on h4 "Task Requirements" at bounding box center [544, 307] width 124 height 17
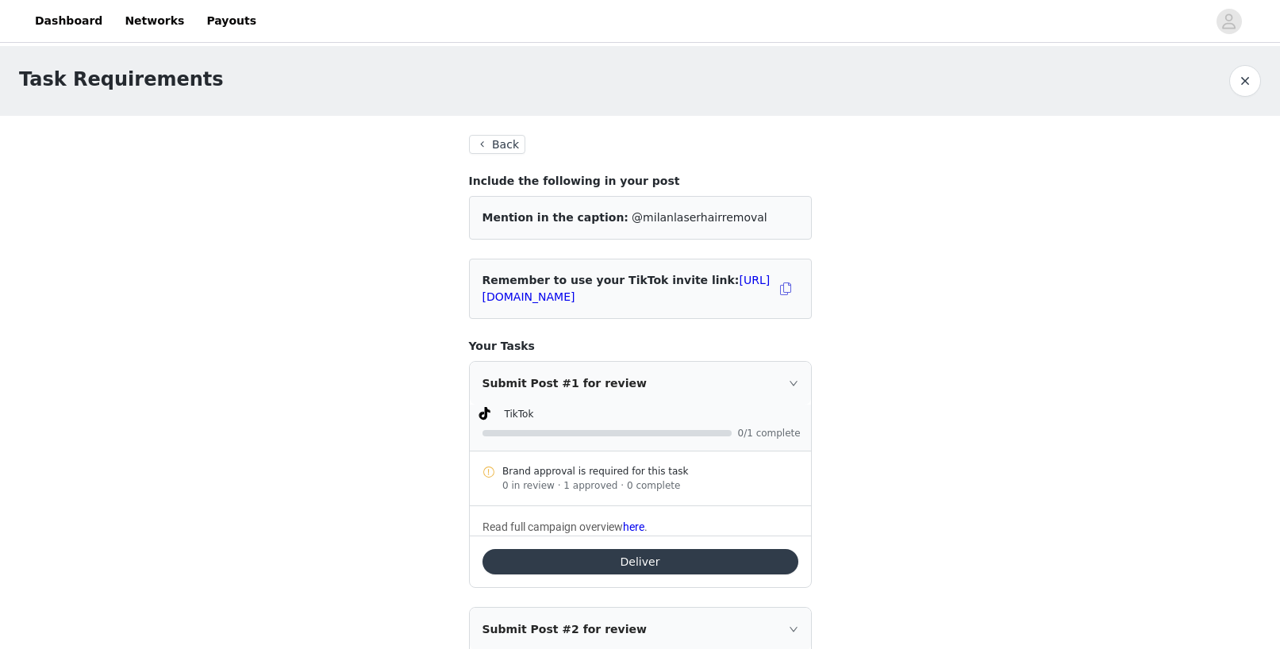
click at [485, 136] on button "Back" at bounding box center [497, 144] width 57 height 19
